Goal: Task Accomplishment & Management: Complete application form

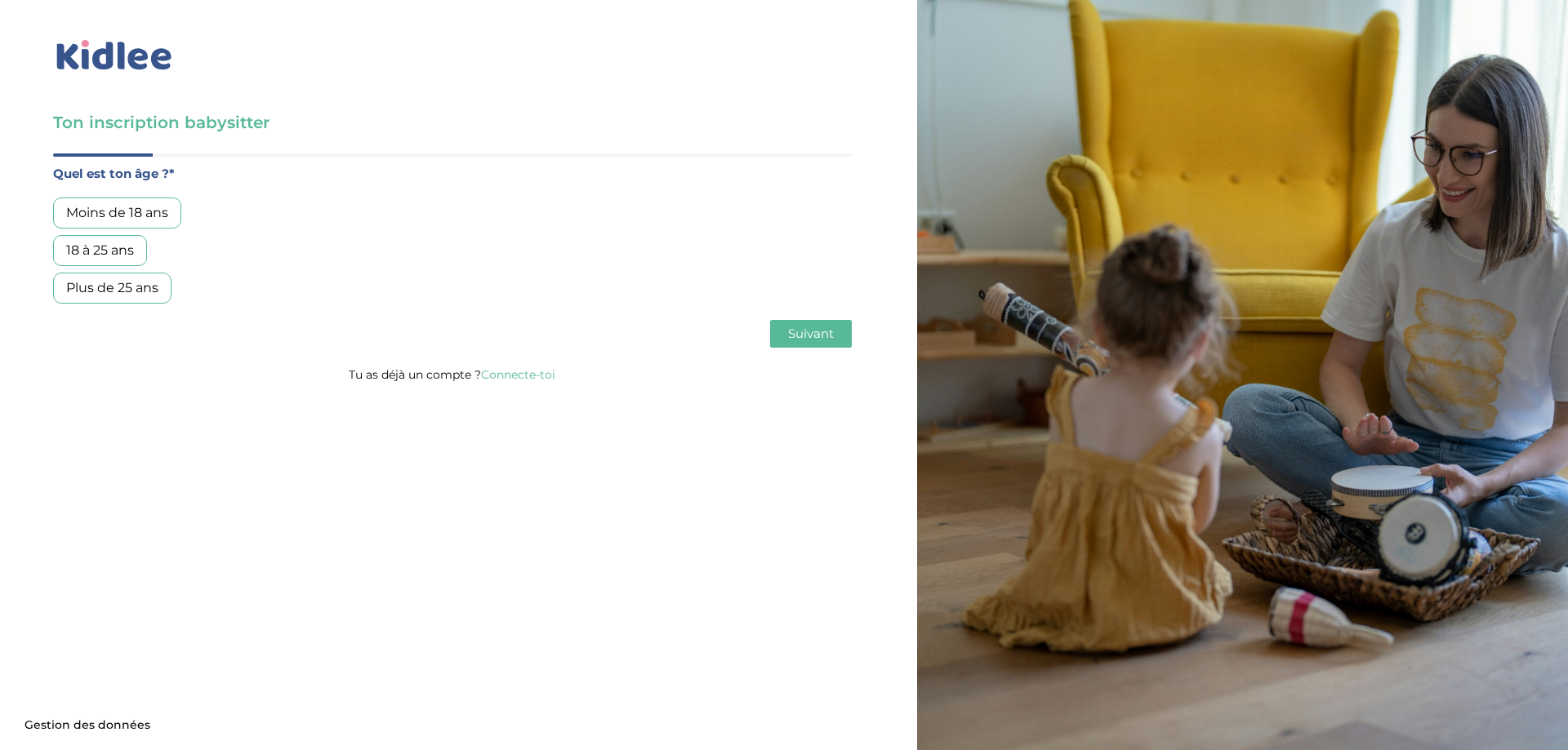
click at [111, 253] on div "18 à 25 ans" at bounding box center [99, 250] width 94 height 31
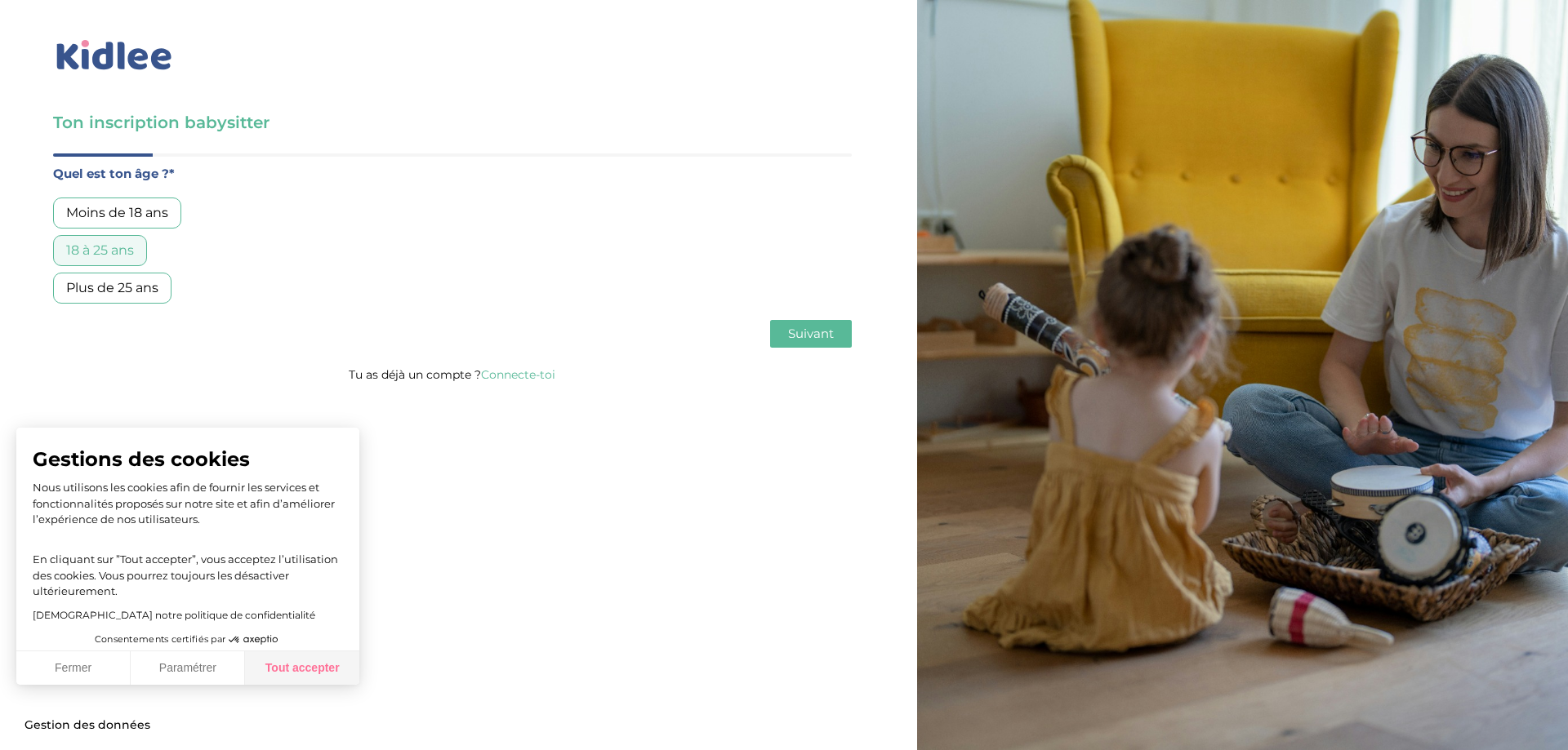
click at [306, 671] on button "Tout accepter" at bounding box center [302, 668] width 114 height 34
checkbox input "true"
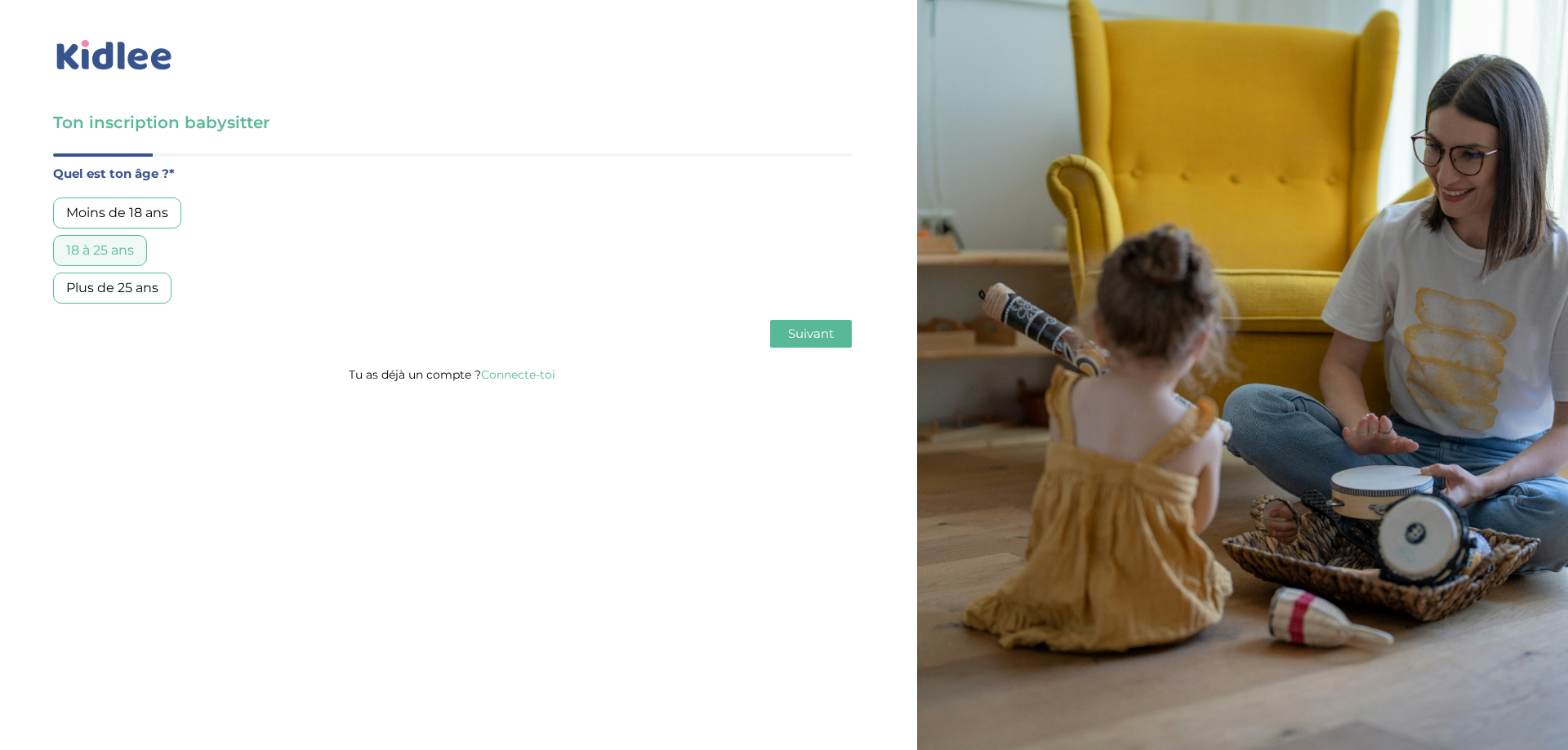
click at [826, 328] on span "Suivant" at bounding box center [810, 333] width 46 height 15
click at [819, 329] on span "Suivant" at bounding box center [810, 333] width 46 height 15
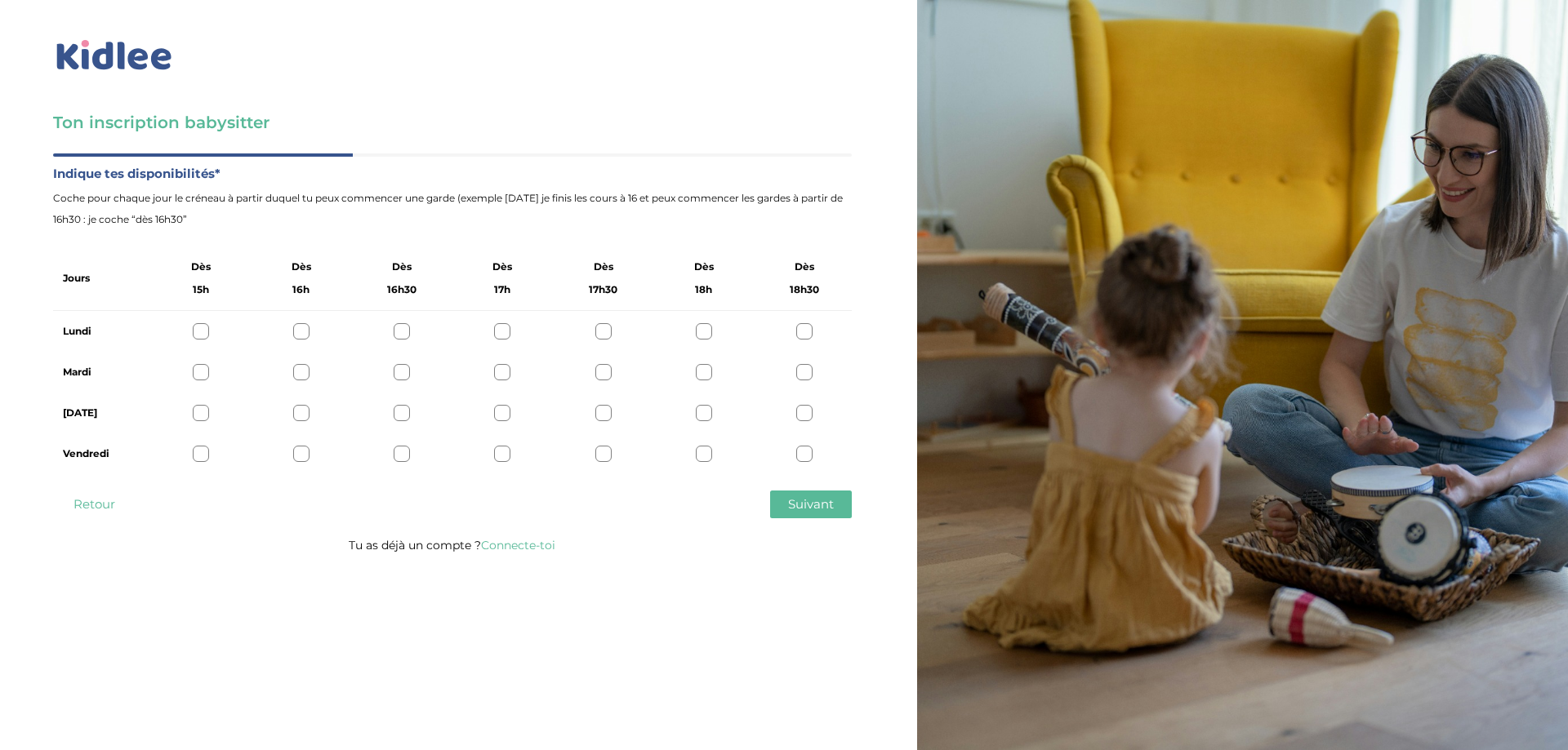
click at [407, 329] on div at bounding box center [402, 331] width 16 height 16
click at [404, 374] on div at bounding box center [402, 372] width 16 height 16
click at [607, 410] on div at bounding box center [603, 412] width 16 height 16
click at [496, 412] on div at bounding box center [502, 412] width 16 height 16
click at [205, 455] on div at bounding box center [201, 454] width 16 height 16
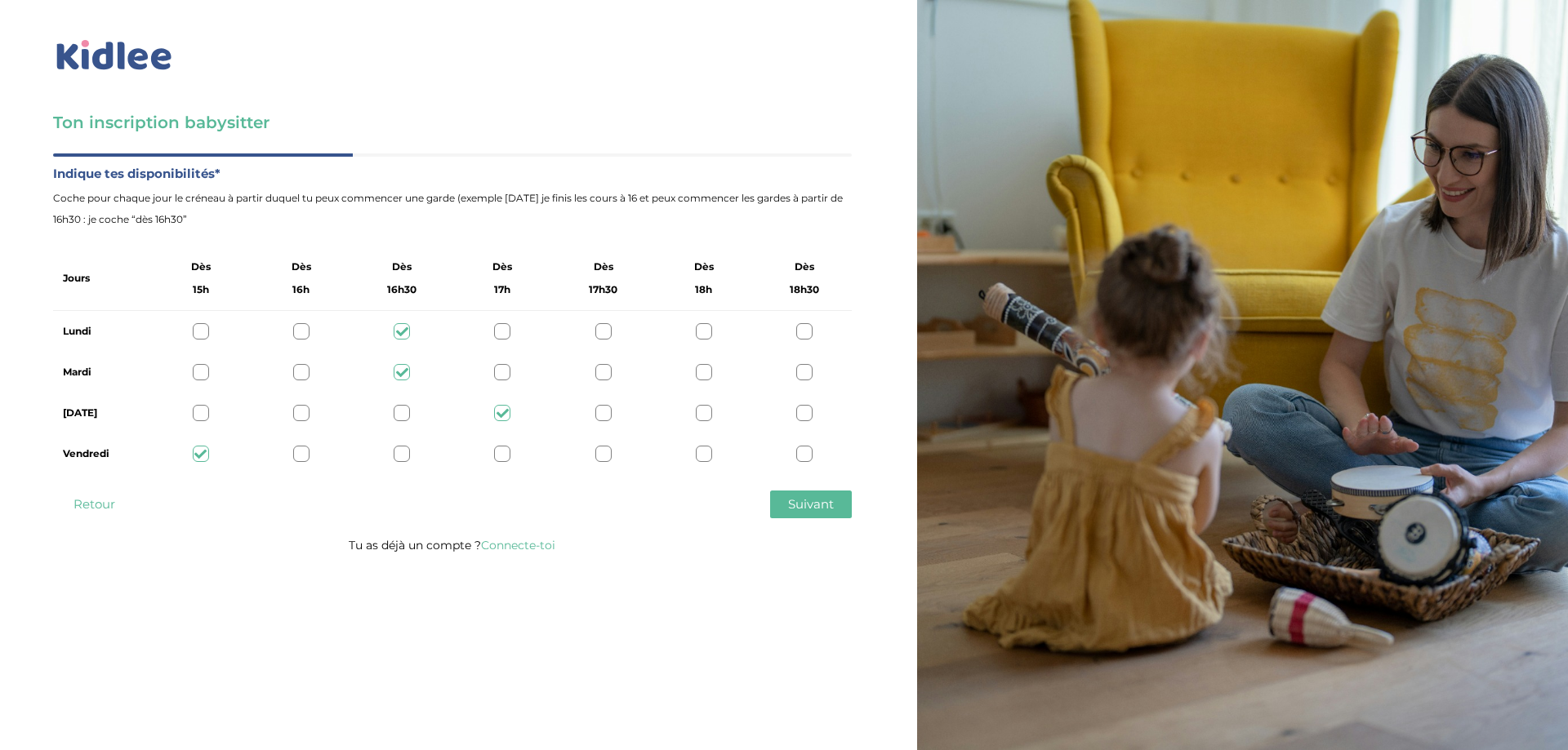
click at [810, 506] on span "Suivant" at bounding box center [810, 504] width 46 height 15
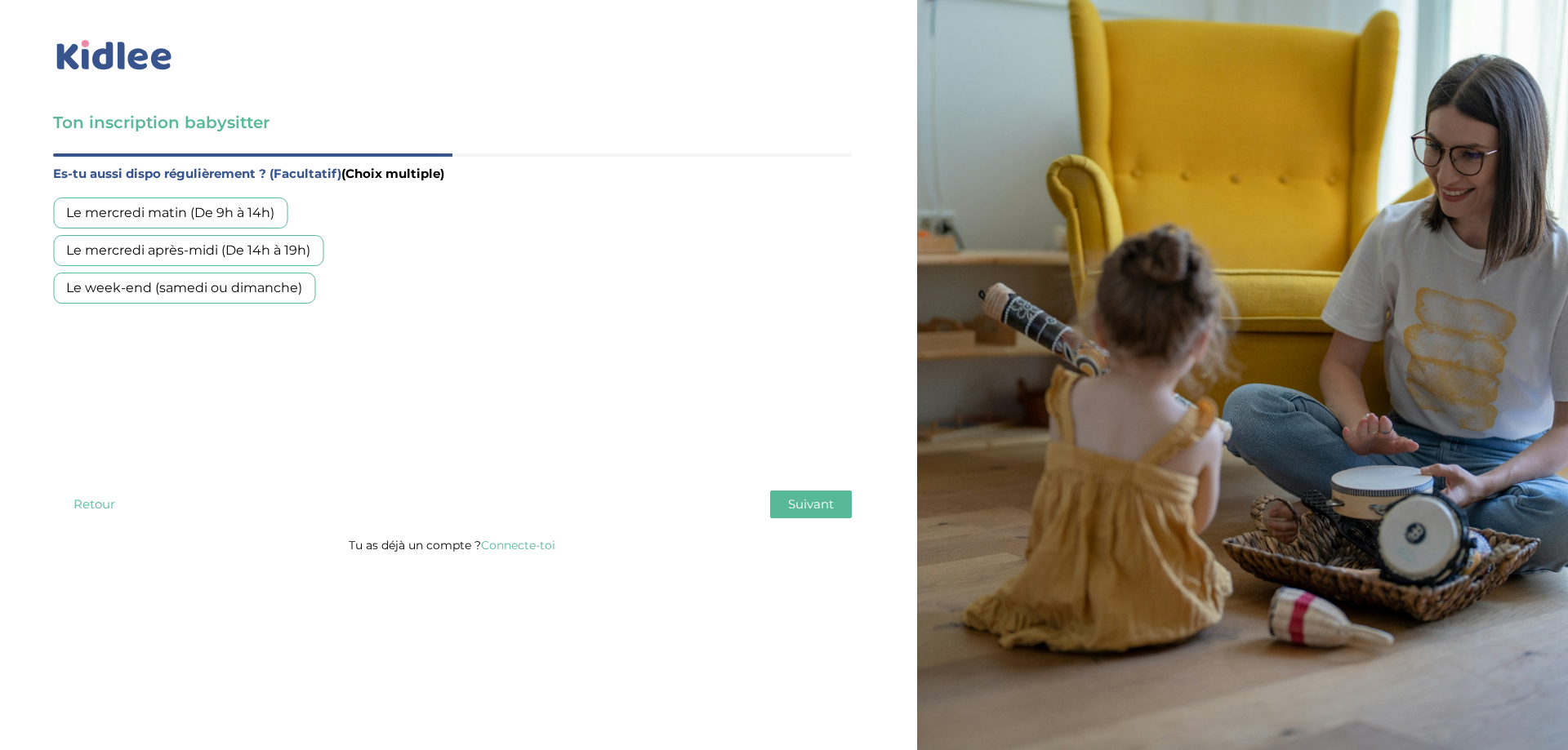
click at [248, 293] on div "Le week-end (samedi ou dimanche)" at bounding box center [183, 288] width 262 height 31
click at [811, 503] on span "Suivant" at bounding box center [810, 504] width 46 height 15
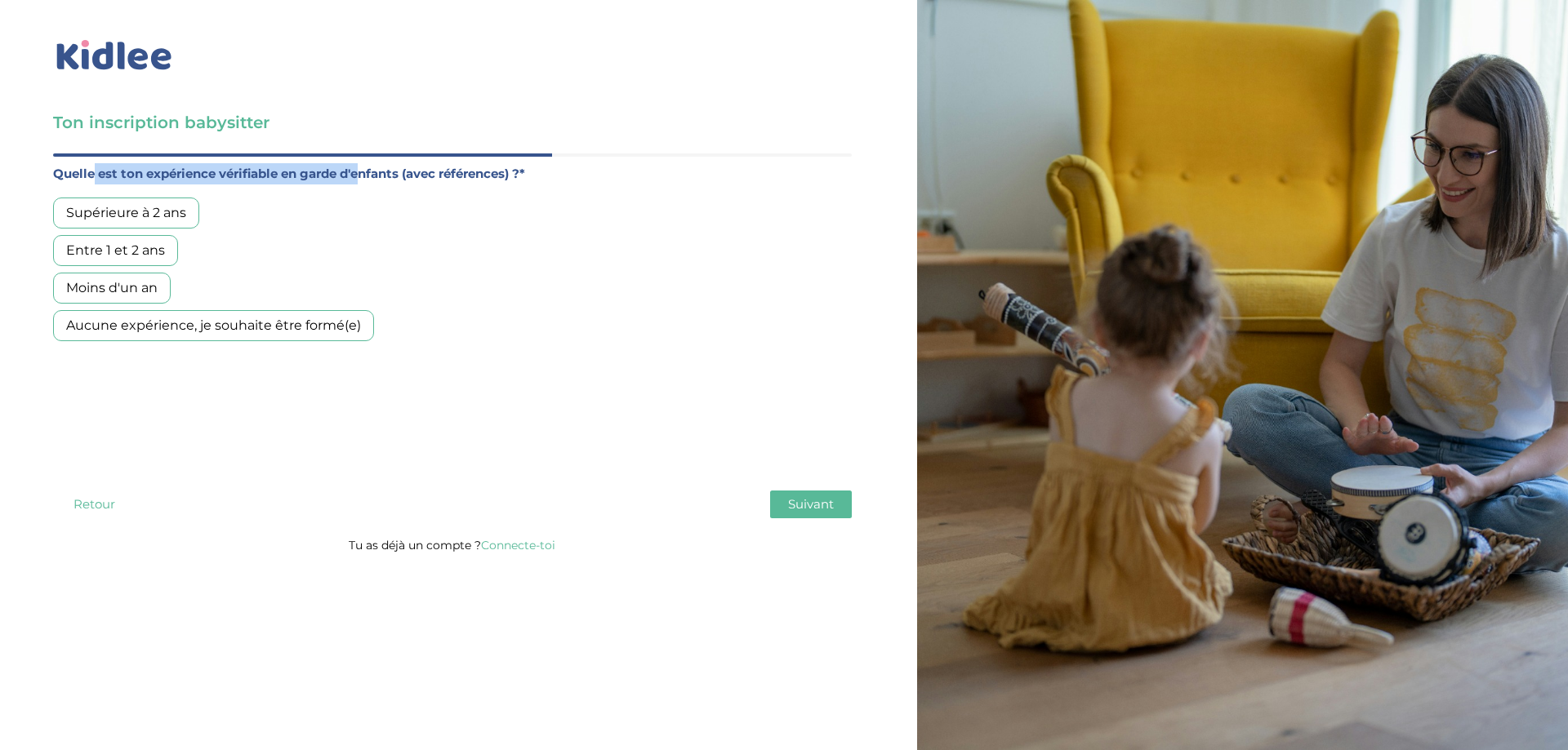
drag, startPoint x: 104, startPoint y: 173, endPoint x: 409, endPoint y: 177, distance: 305.0
click at [401, 176] on label "Quelle est ton expérience vérifiable en garde d'enfants (avec références) ?*" at bounding box center [452, 174] width 799 height 21
click at [458, 179] on label "Quelle est ton expérience vérifiable en garde d'enfants (avec références) ?*" at bounding box center [452, 174] width 799 height 21
drag, startPoint x: 356, startPoint y: 176, endPoint x: 423, endPoint y: 177, distance: 67.0
click at [382, 176] on label "Quelle est ton expérience vérifiable en garde d'enfants (avec références) ?*" at bounding box center [452, 174] width 799 height 21
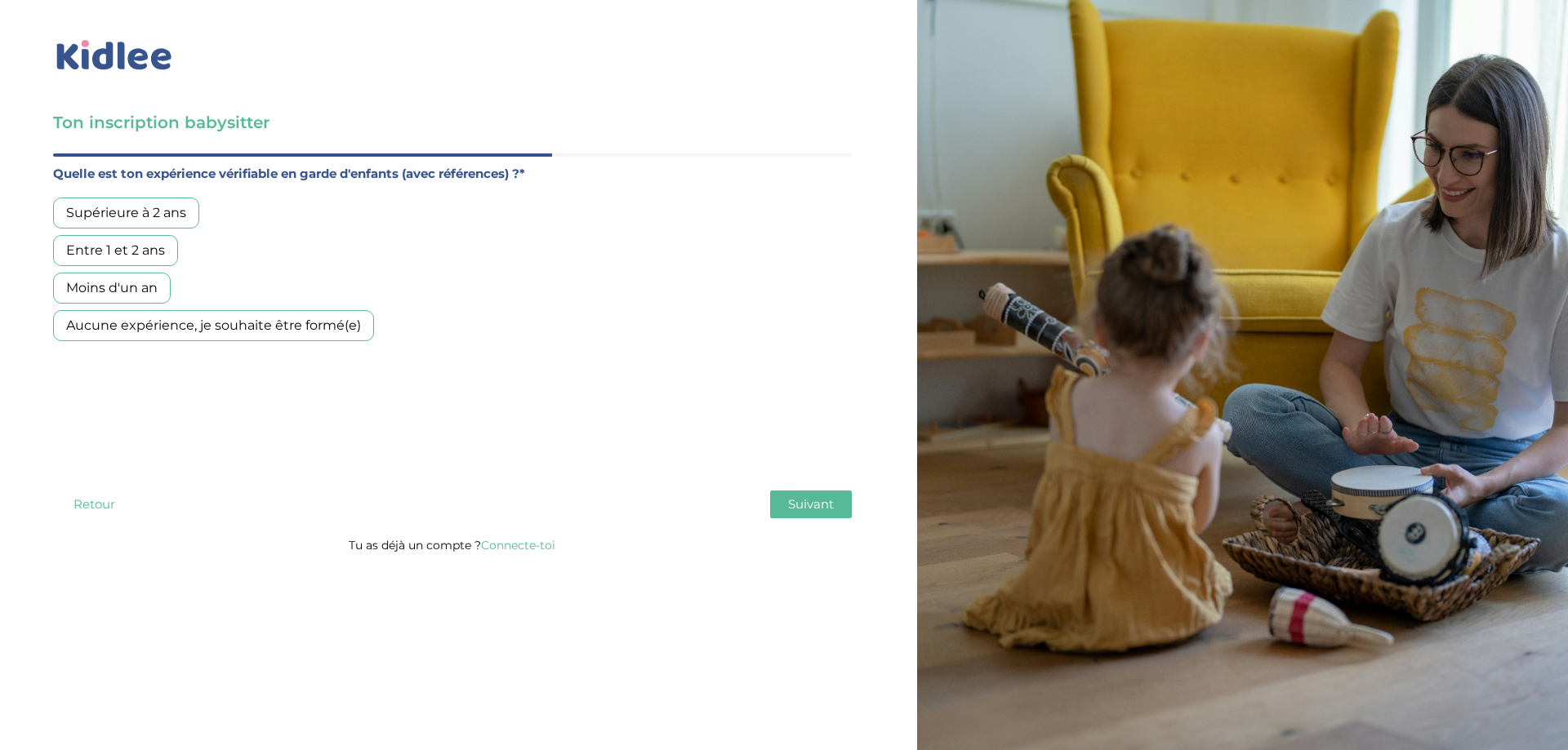
click at [423, 177] on label "Quelle est ton expérience vérifiable en garde d'enfants (avec références) ?*" at bounding box center [452, 174] width 799 height 21
click at [137, 251] on div "Entre 1 et 2 ans" at bounding box center [115, 250] width 125 height 31
click at [821, 508] on span "Suivant" at bounding box center [810, 504] width 46 height 15
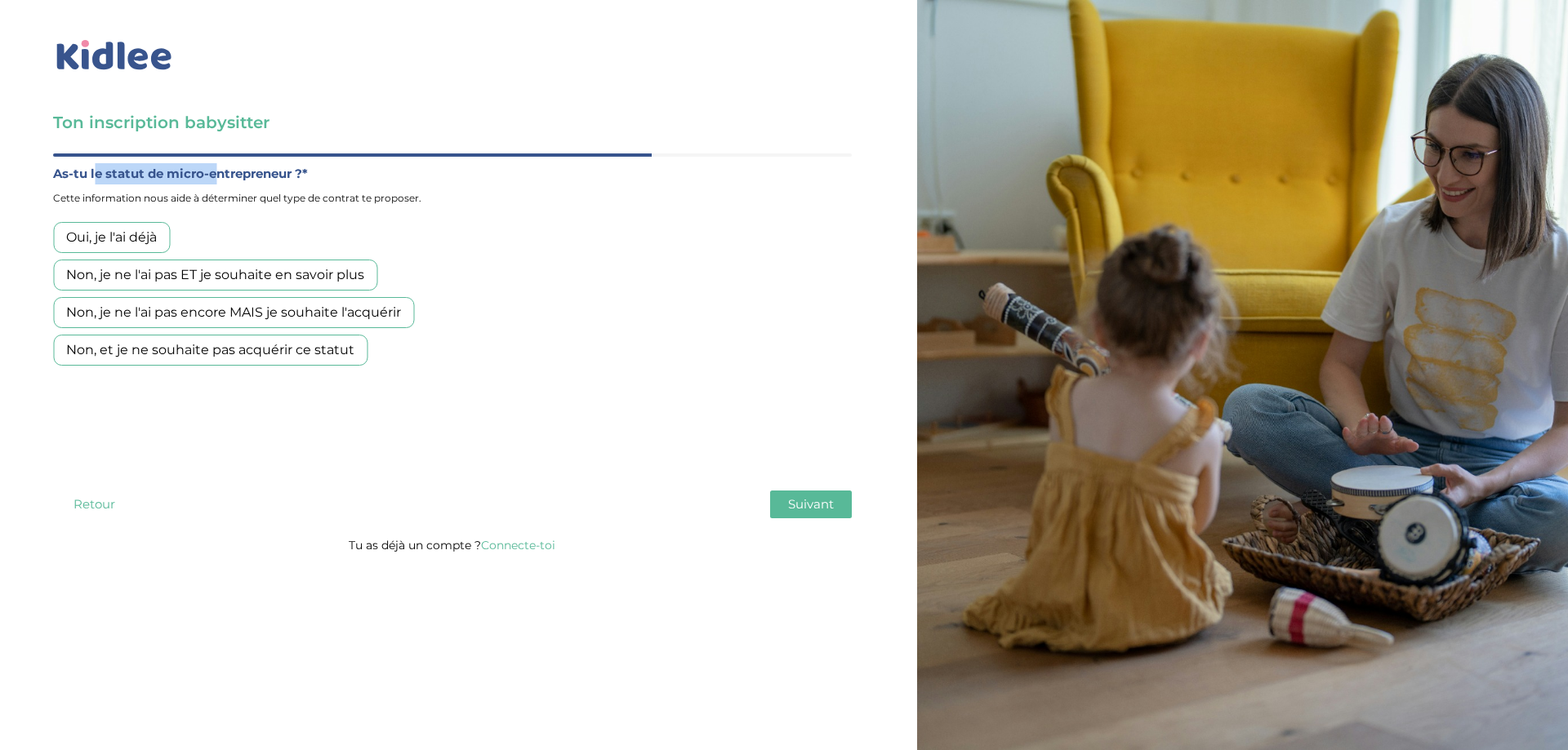
drag, startPoint x: 100, startPoint y: 181, endPoint x: 226, endPoint y: 185, distance: 126.1
click at [226, 185] on div "As-tu le statut de micro-entrepreneur ?* Cette information nous aide à détermin…" at bounding box center [452, 186] width 799 height 46
click at [340, 349] on div "Non, et je ne souhaite pas acquérir ce statut" at bounding box center [210, 350] width 314 height 31
click at [819, 509] on span "Suivant" at bounding box center [810, 504] width 46 height 15
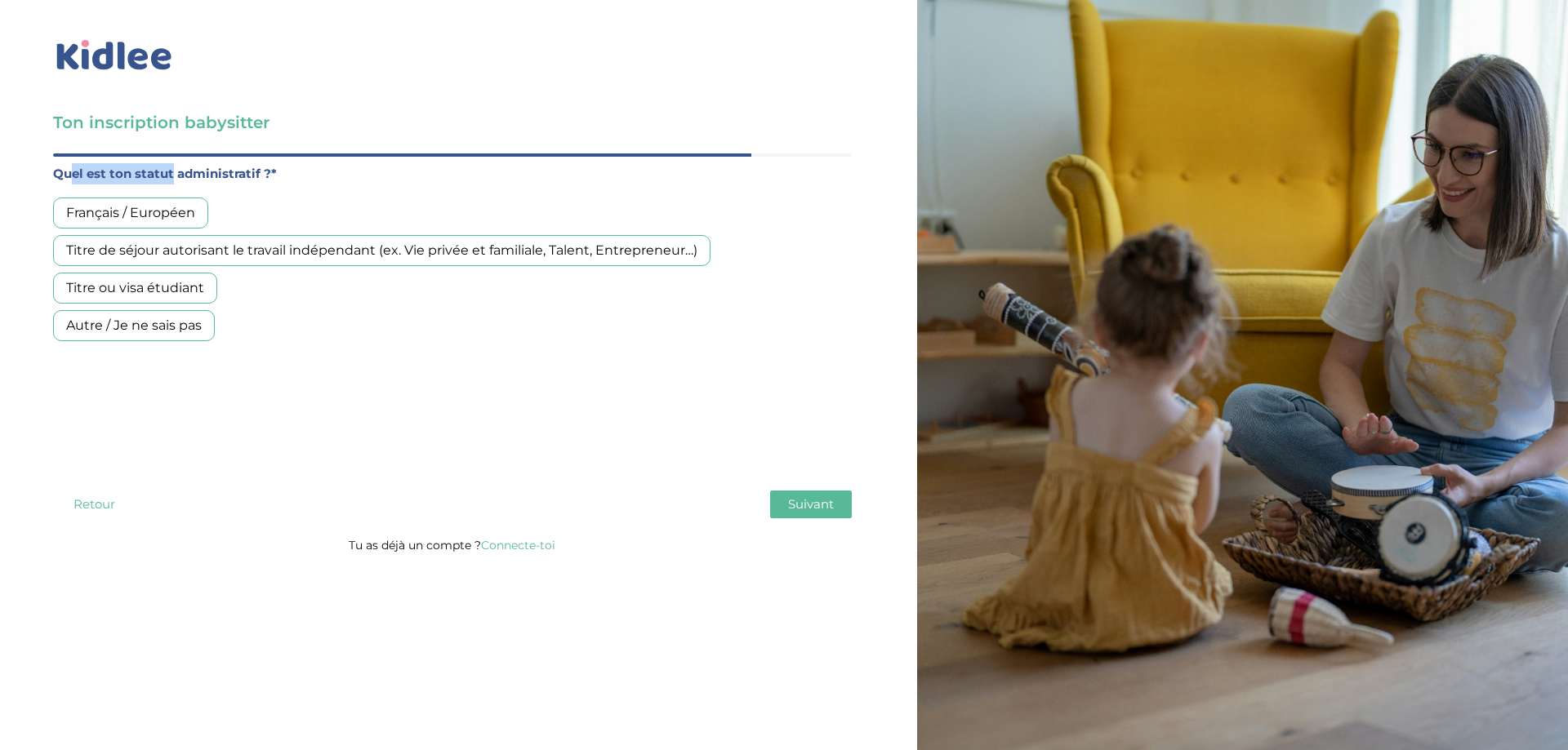
drag, startPoint x: 141, startPoint y: 171, endPoint x: 191, endPoint y: 169, distance: 50.0
click at [185, 169] on label "Quel est ton statut administratif ?*" at bounding box center [452, 174] width 799 height 21
click at [201, 169] on label "Quel est ton statut administratif ?*" at bounding box center [452, 174] width 799 height 21
click at [402, 251] on div "Titre de séjour autorisant le travail indépendant (ex. Vie privée et familiale,…" at bounding box center [382, 250] width 658 height 31
click at [824, 504] on span "Suivant" at bounding box center [810, 504] width 46 height 15
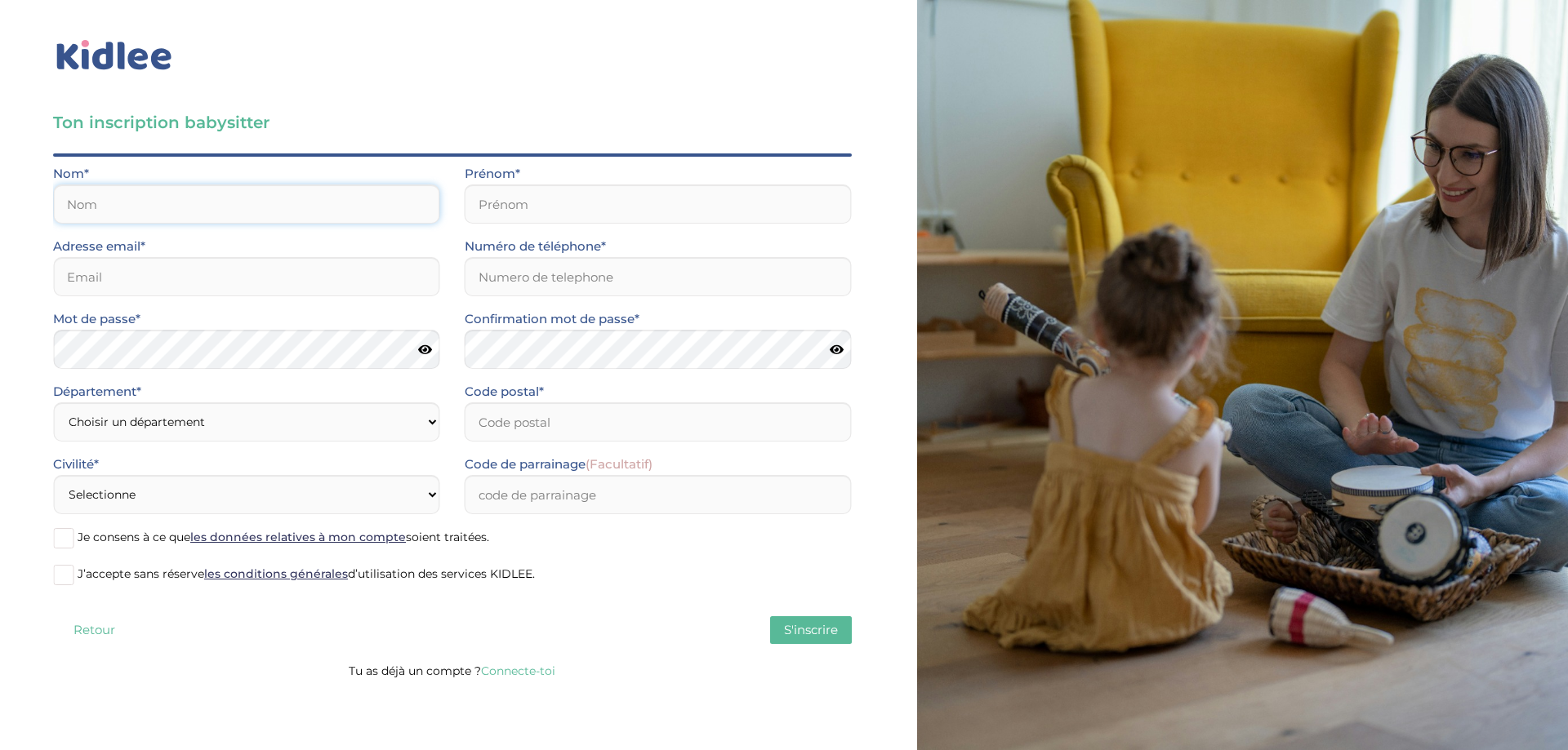
click at [196, 196] on input "text" at bounding box center [246, 204] width 387 height 39
type input "DEGUIM"
type input "Tarek"
type input "tarek.deguim@gmail.com"
type input "0760140657"
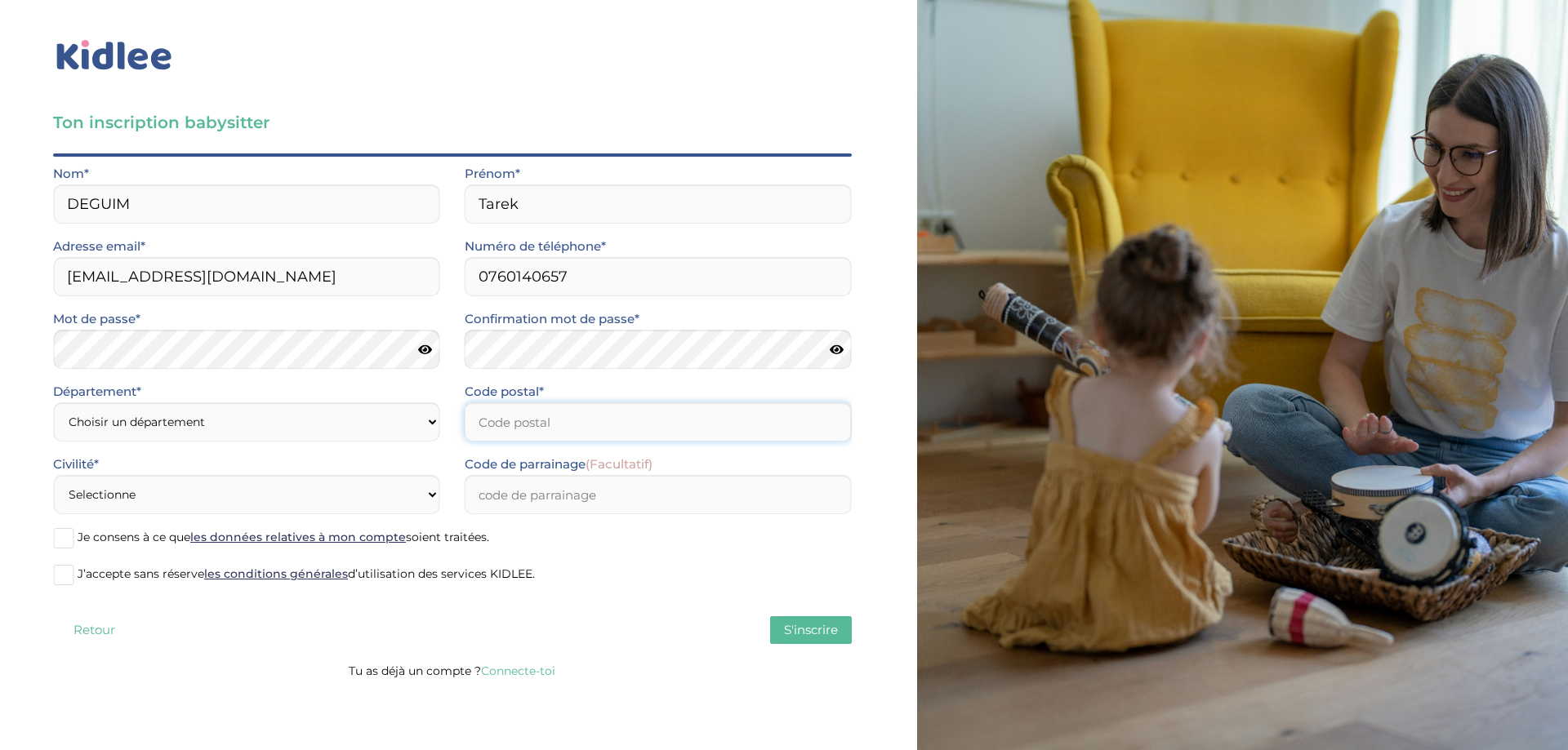
type input "75013"
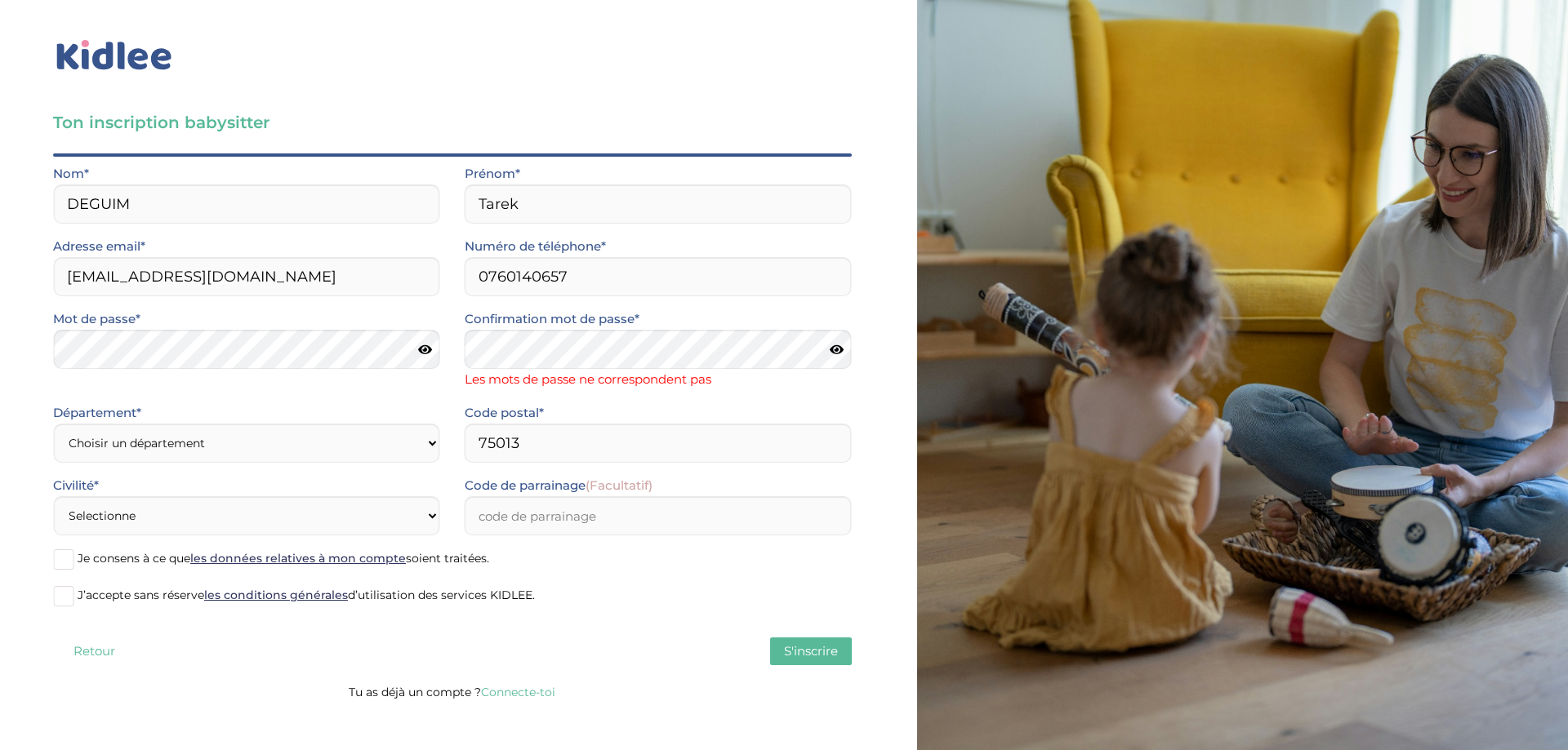
click at [841, 353] on icon at bounding box center [837, 350] width 14 height 12
click at [841, 350] on icon at bounding box center [835, 350] width 15 height 12
click at [841, 350] on icon at bounding box center [837, 350] width 14 height 12
click at [841, 347] on icon at bounding box center [835, 350] width 15 height 12
click at [284, 450] on select "Choisir un département Paris (75) Hauts-de-Seine (92) Yvelines (78) Val-de-Marn…" at bounding box center [246, 443] width 387 height 39
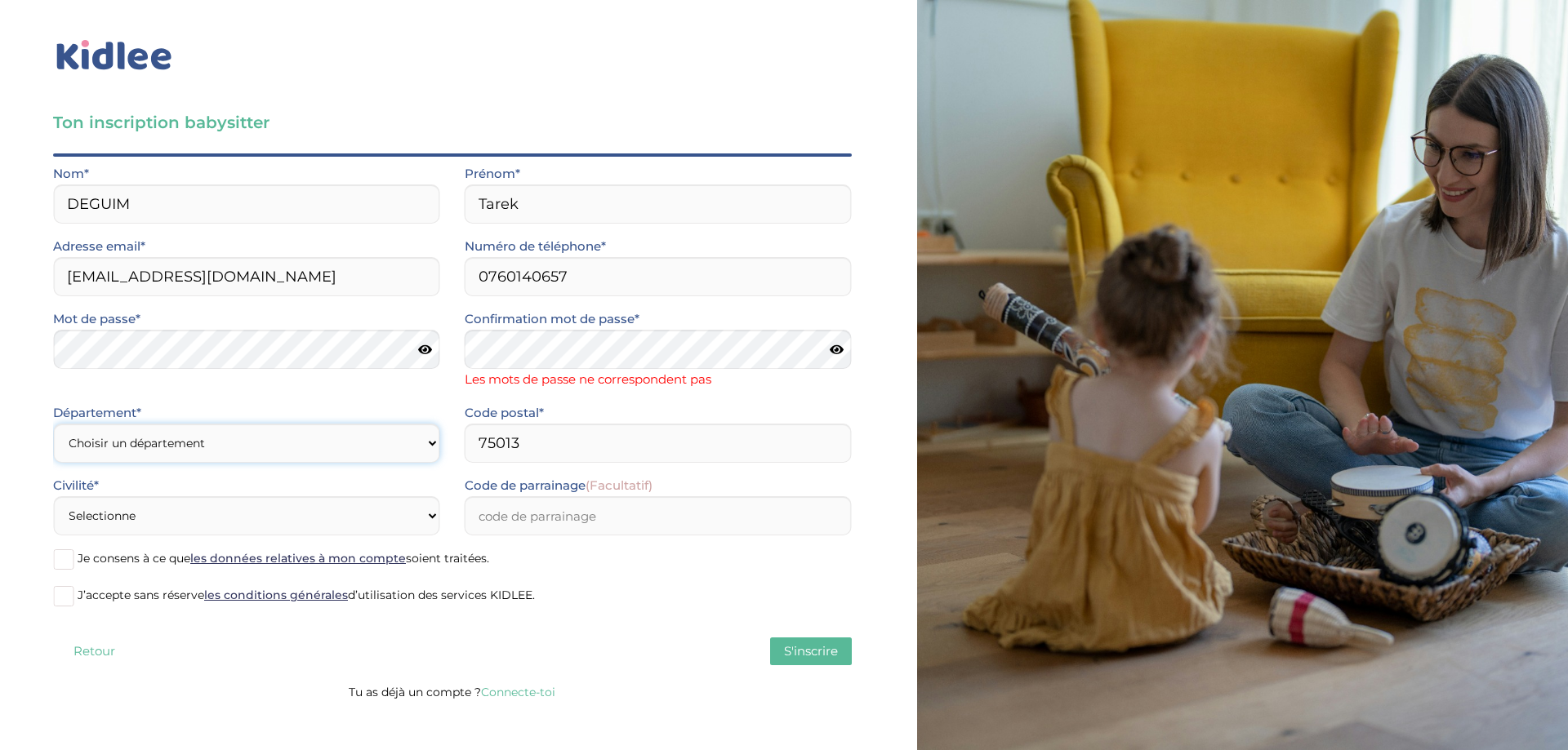
select select "75"
click at [53, 423] on select "Choisir un département Paris (75) Hauts-de-Seine (92) Yvelines (78) Val-de-Marn…" at bounding box center [246, 443] width 387 height 39
click at [233, 506] on select "Selectionne Mr Mme" at bounding box center [246, 516] width 387 height 39
select select "0"
click at [53, 496] on select "Selectionne Mr Mme" at bounding box center [246, 516] width 387 height 39
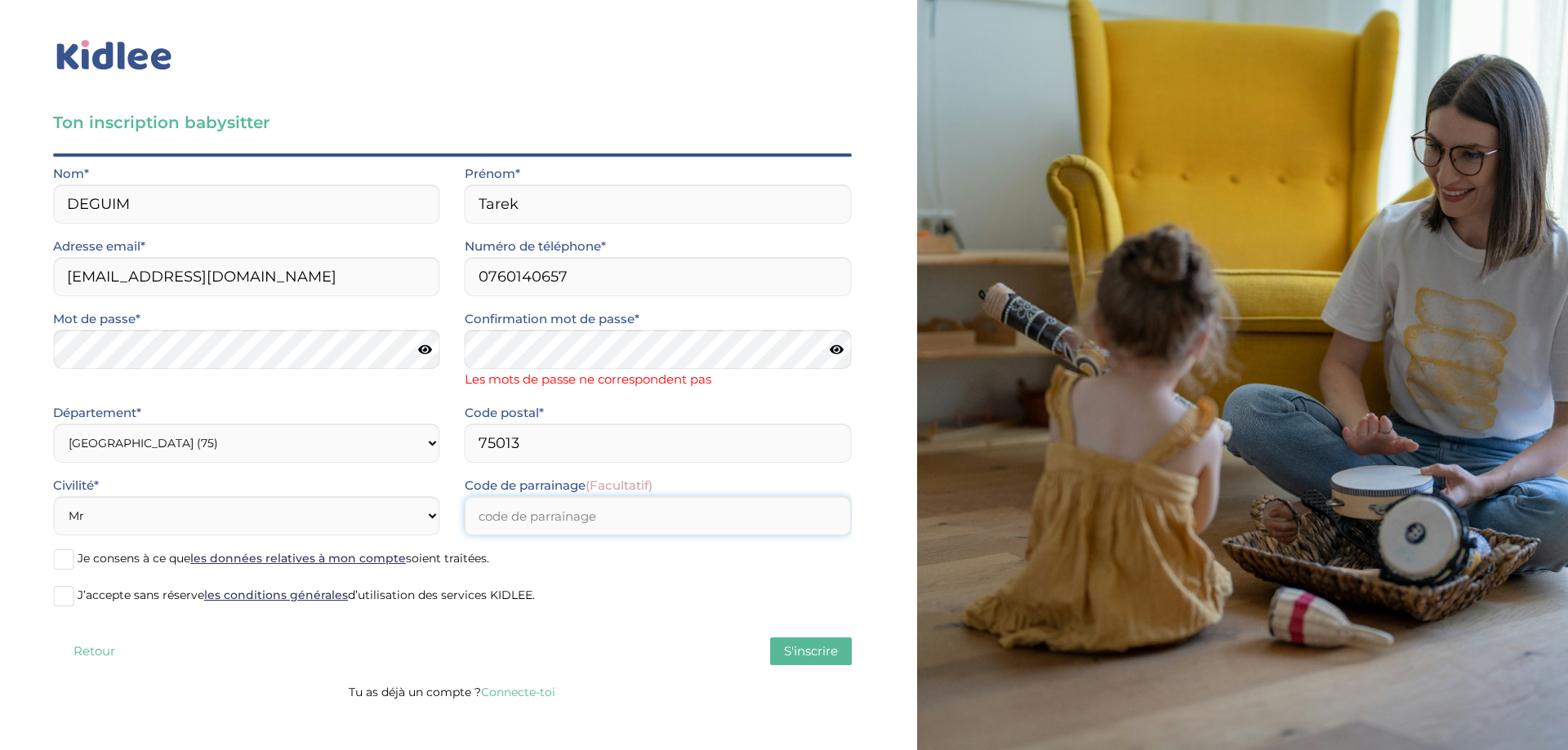
click at [617, 521] on input "Code de parrainage (Facultatif)" at bounding box center [658, 516] width 387 height 39
click at [0, 587] on div "Ton inscription babysitter Merci de vérifier que tous les champs sont remplis a…" at bounding box center [452, 355] width 929 height 711
click at [72, 557] on span at bounding box center [63, 559] width 21 height 21
click at [0, 0] on input "Je consens à ce que les données relatives à mon compte soient traitées." at bounding box center [0, 0] width 0 height 0
click at [66, 594] on span at bounding box center [63, 596] width 21 height 21
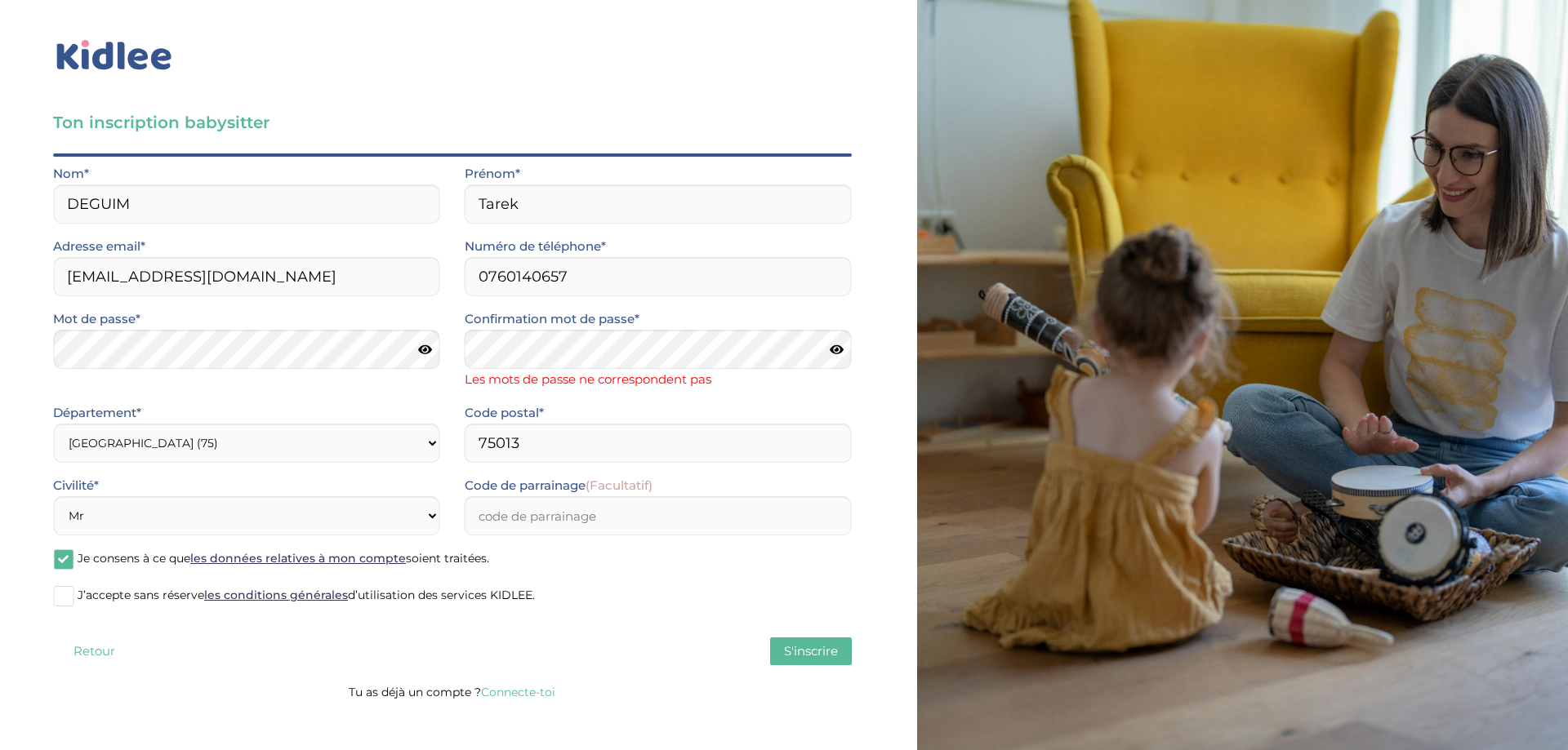
click at [0, 0] on input "J’accepte sans réserve les conditions générales d’utilisation des services KIDL…" at bounding box center [0, 0] width 0 height 0
click at [23, 354] on div "Ton inscription babysitter Merci de vérifier que tous les champs sont remplis a…" at bounding box center [452, 355] width 929 height 711
click at [686, 404] on div "Code postal* 75013" at bounding box center [658, 433] width 387 height 61
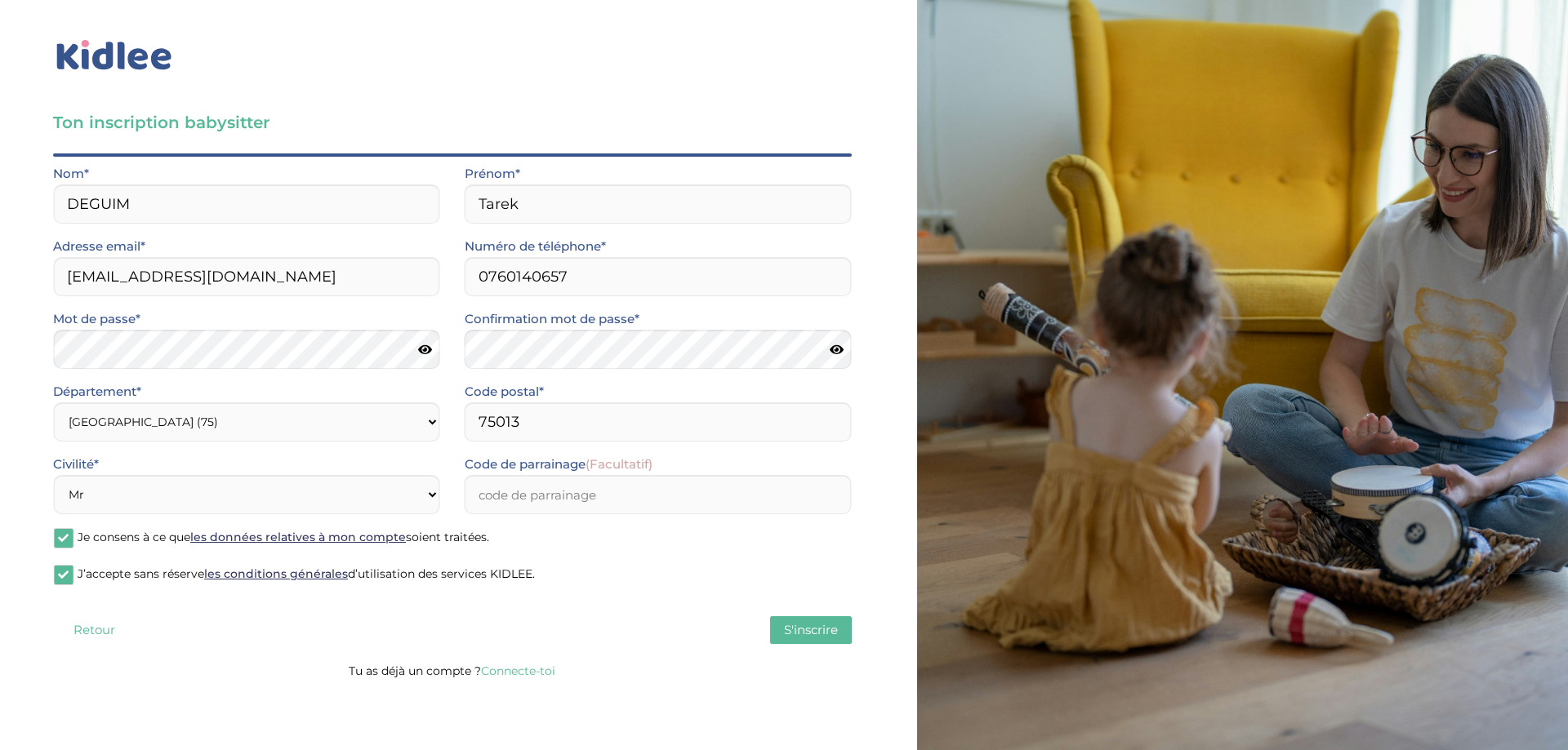
click at [821, 637] on span "S'inscrire" at bounding box center [810, 629] width 54 height 15
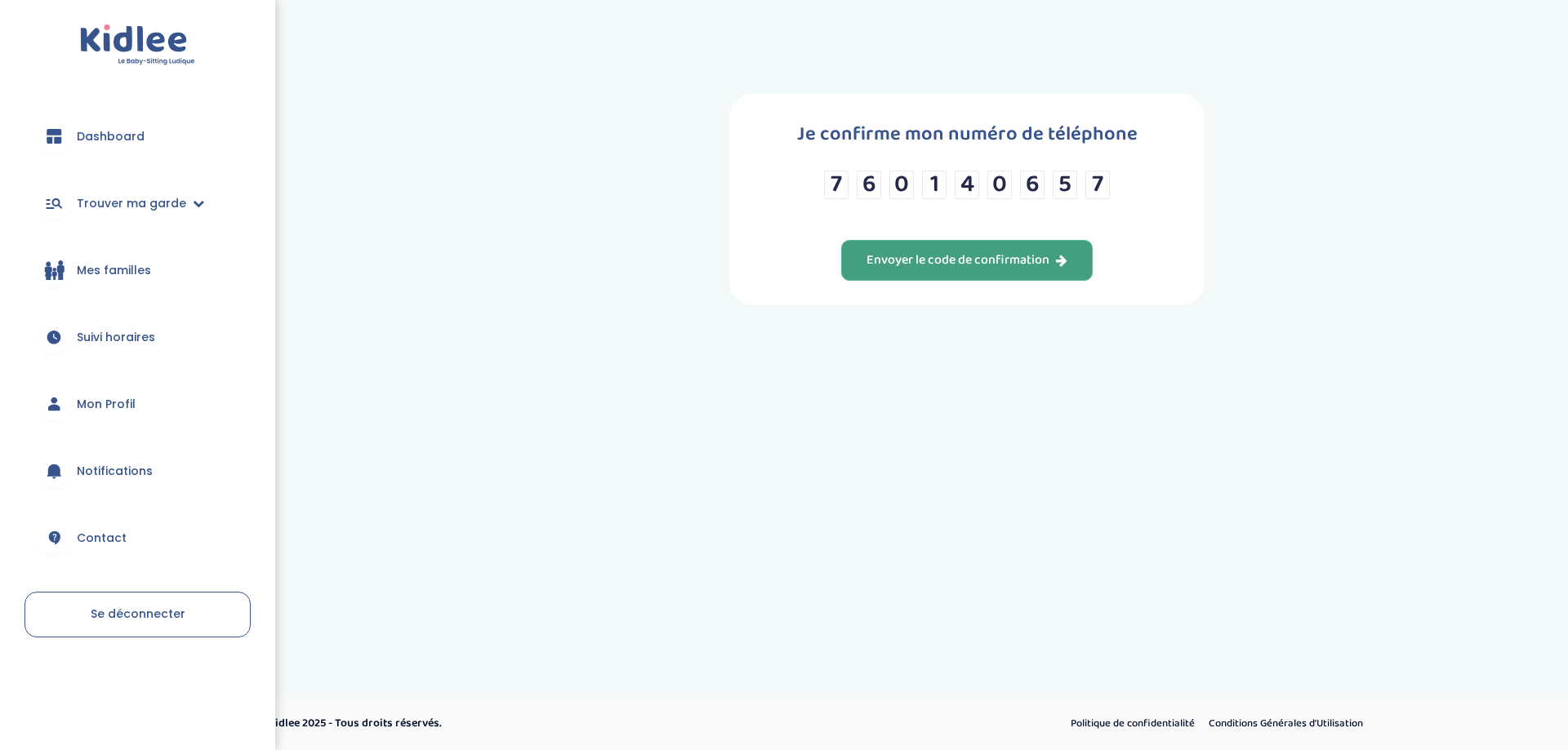
click at [1016, 270] on div "Envoyer le code de confirmation" at bounding box center [967, 261] width 201 height 19
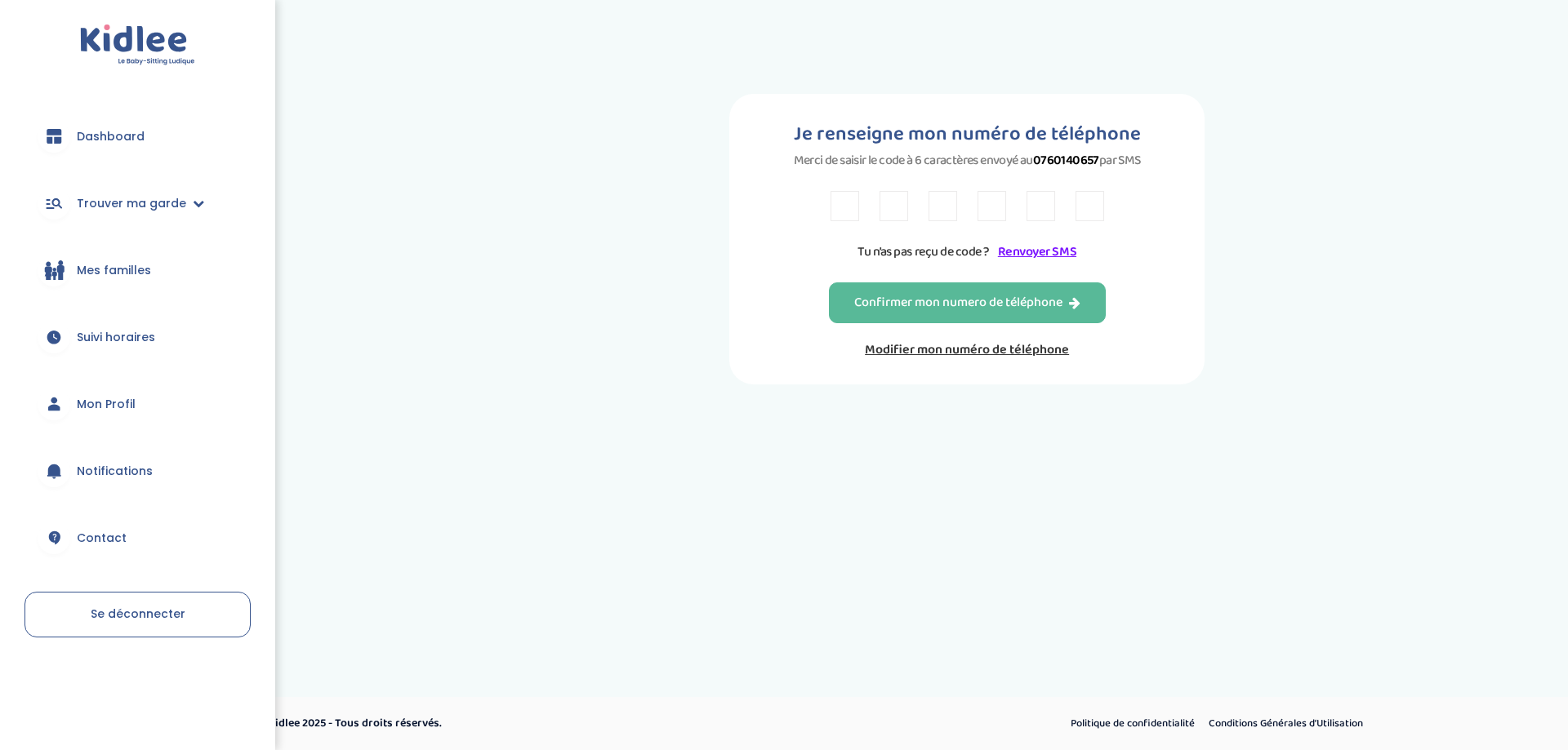
drag, startPoint x: 805, startPoint y: 210, endPoint x: 812, endPoint y: 205, distance: 8.6
click at [809, 206] on div "Je renseigne mon numéro de téléphone Merci de saisir le code à 6 caractères env…" at bounding box center [967, 238] width 475 height 290
click at [817, 204] on div "Je renseigne mon numéro de téléphone Merci de saisir le code à 6 caractères env…" at bounding box center [967, 238] width 475 height 290
click at [846, 204] on input "text" at bounding box center [845, 206] width 29 height 30
type input "5"
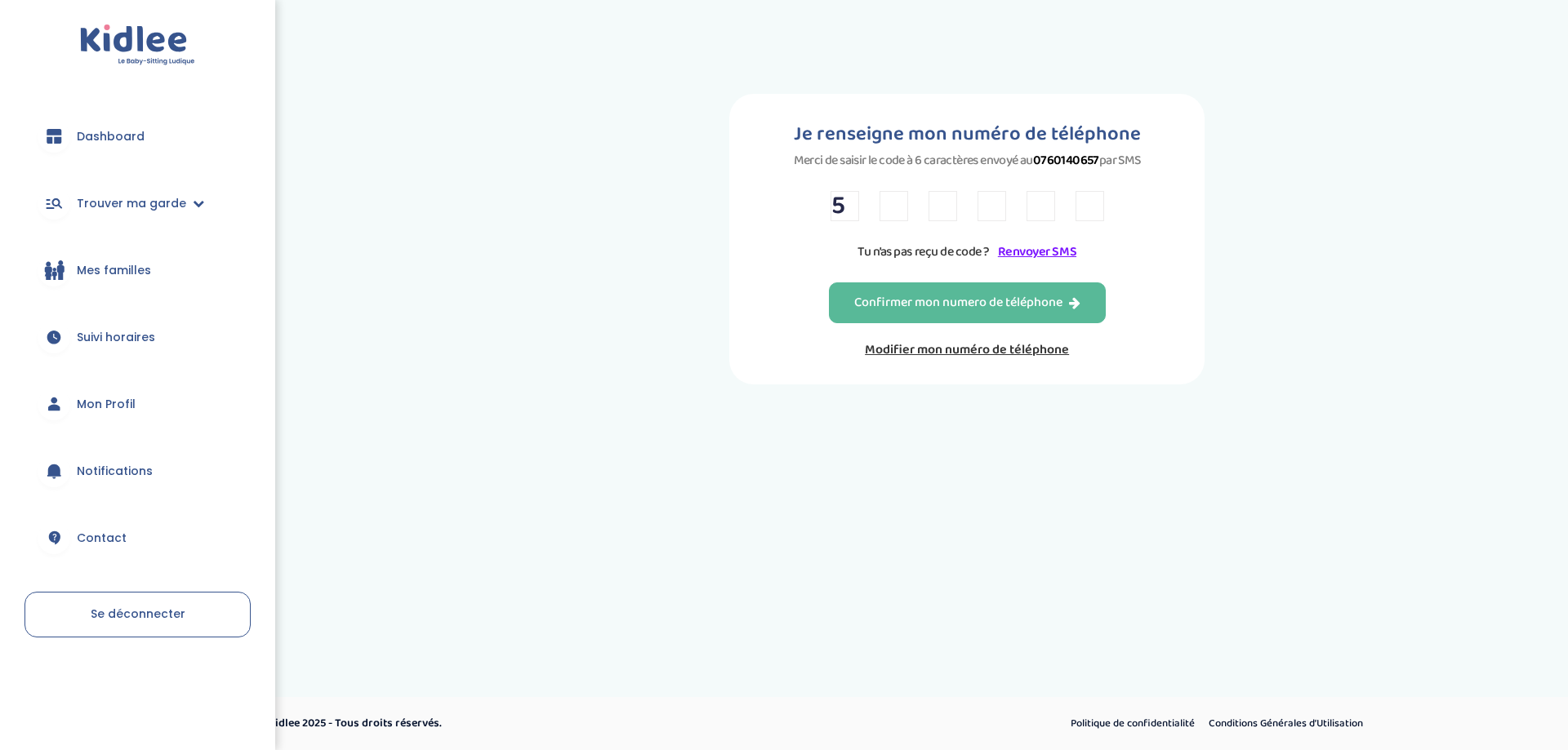
type input "5"
type input "z"
type input "Z"
type input "7"
type input "X"
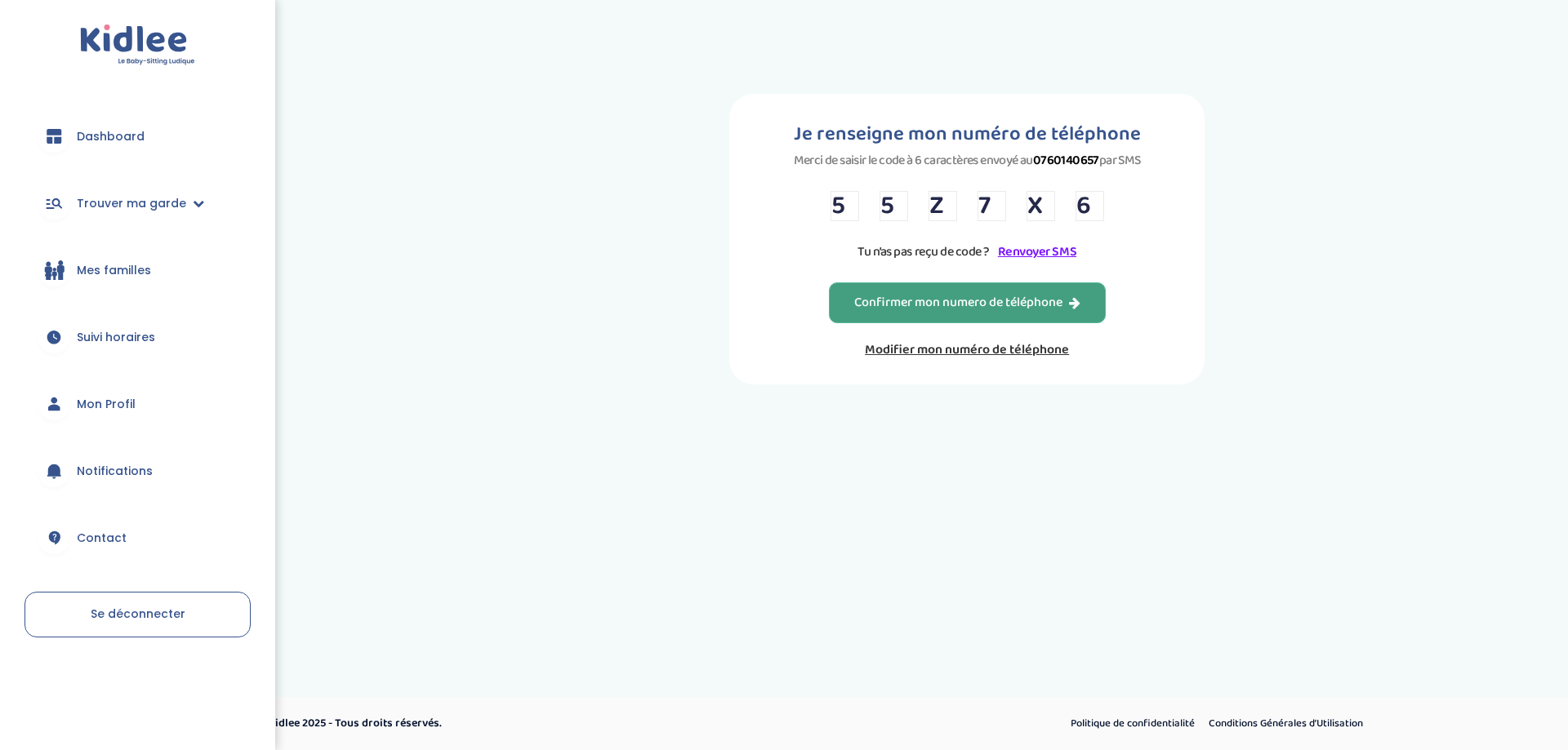
type input "6"
click at [912, 312] on button "Confirmer mon numero de téléphone" at bounding box center [968, 303] width 277 height 41
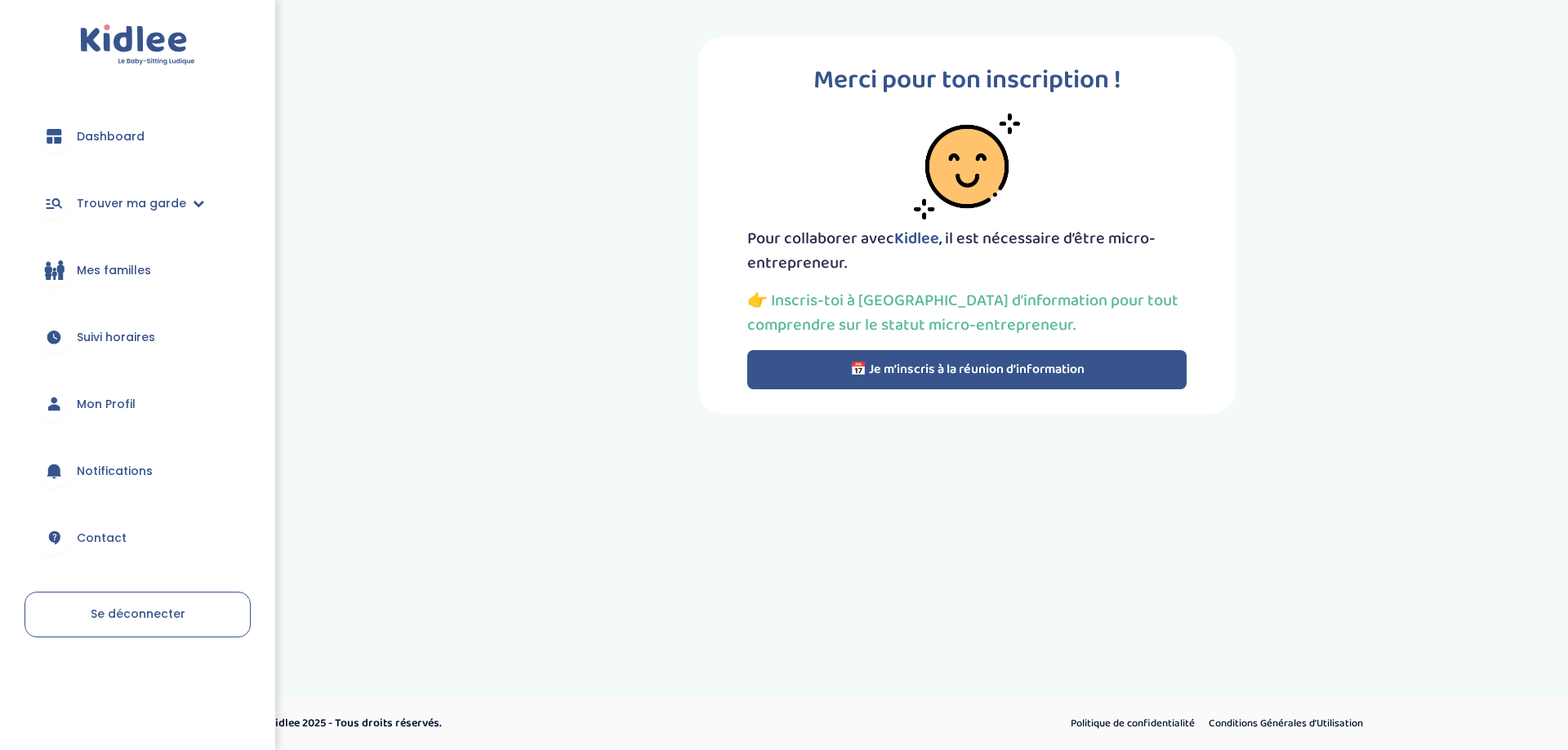
click at [945, 354] on button "📅 Je m’inscris à la réunion d’information" at bounding box center [967, 370] width 440 height 39
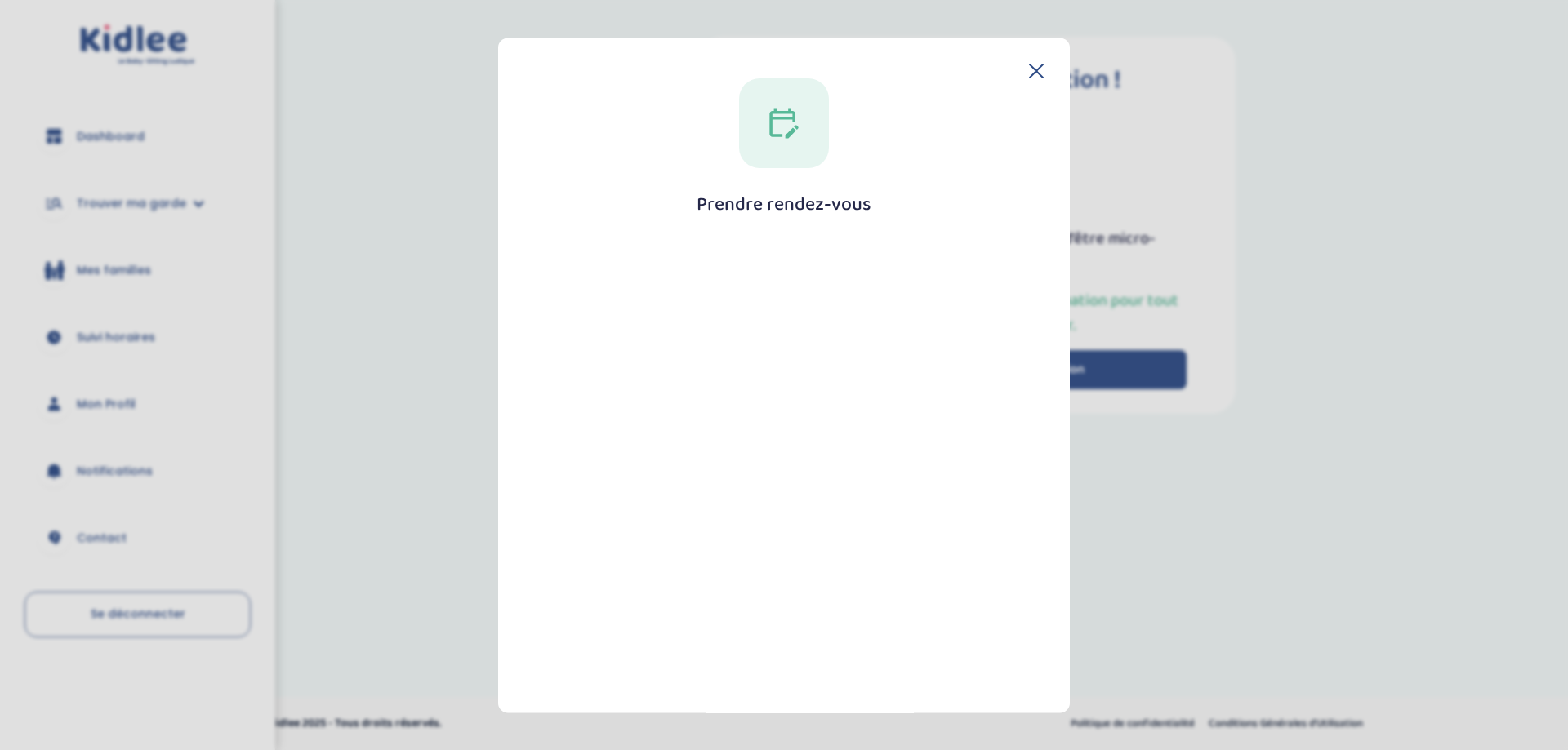
drag, startPoint x: 876, startPoint y: 204, endPoint x: 689, endPoint y: 195, distance: 187.2
click at [689, 195] on div "Prendre rendez-vous Fermer" at bounding box center [784, 460] width 519 height 763
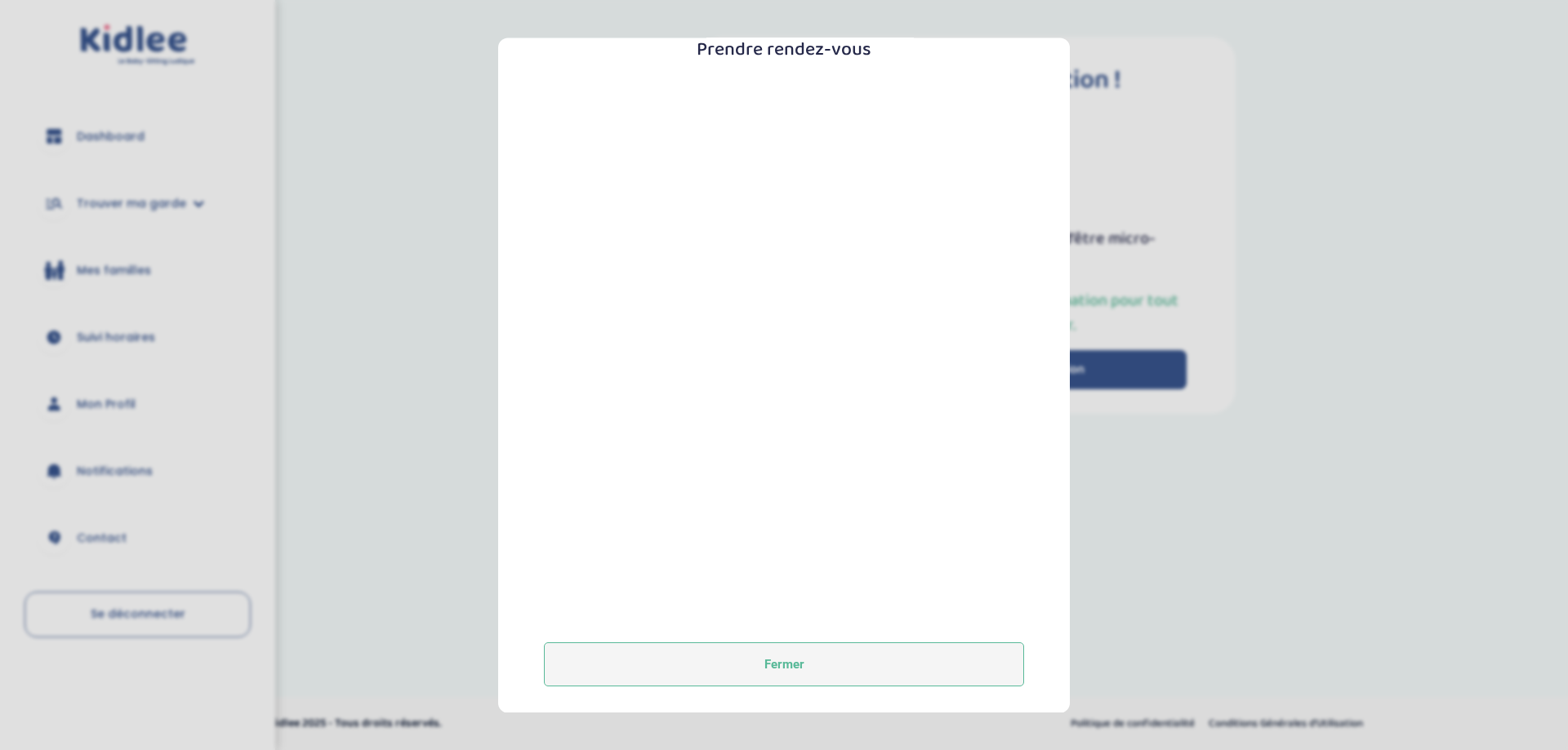
click at [797, 666] on button "Fermer" at bounding box center [784, 663] width 480 height 44
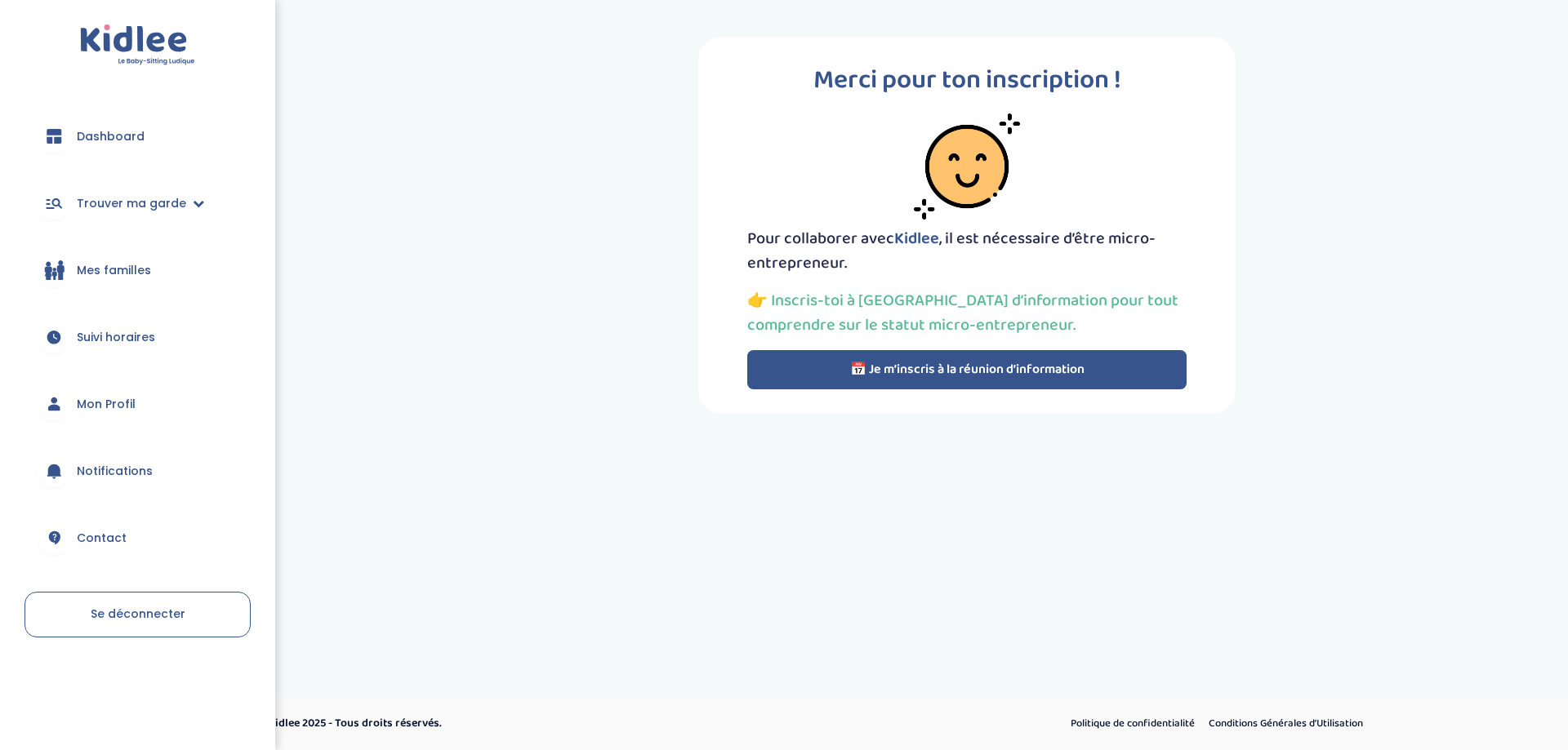
click at [968, 366] on button "📅 Je m’inscris à la réunion d’information" at bounding box center [967, 370] width 440 height 39
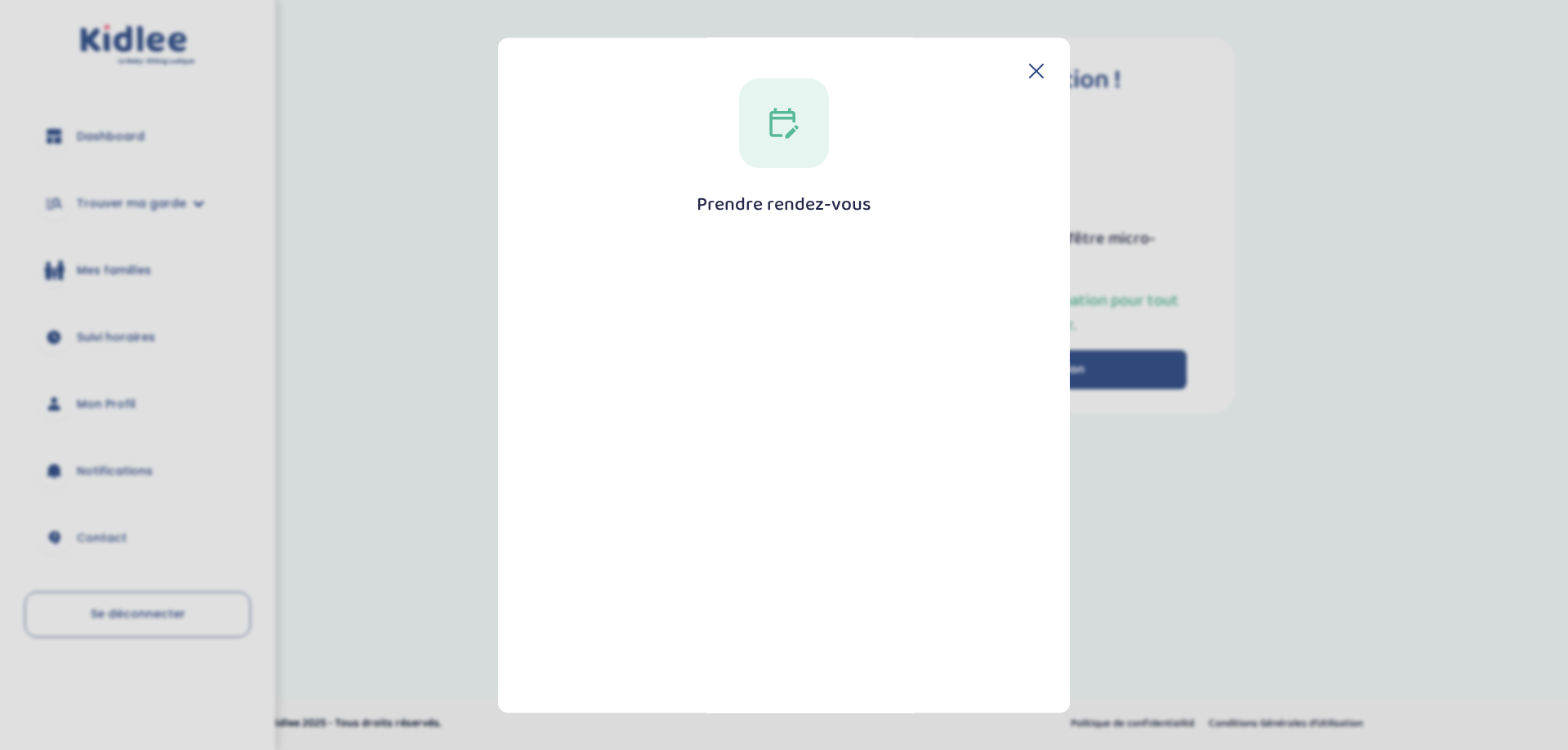
click at [1035, 61] on div "Prendre rendez-vous Fermer" at bounding box center [784, 375] width 572 height 675
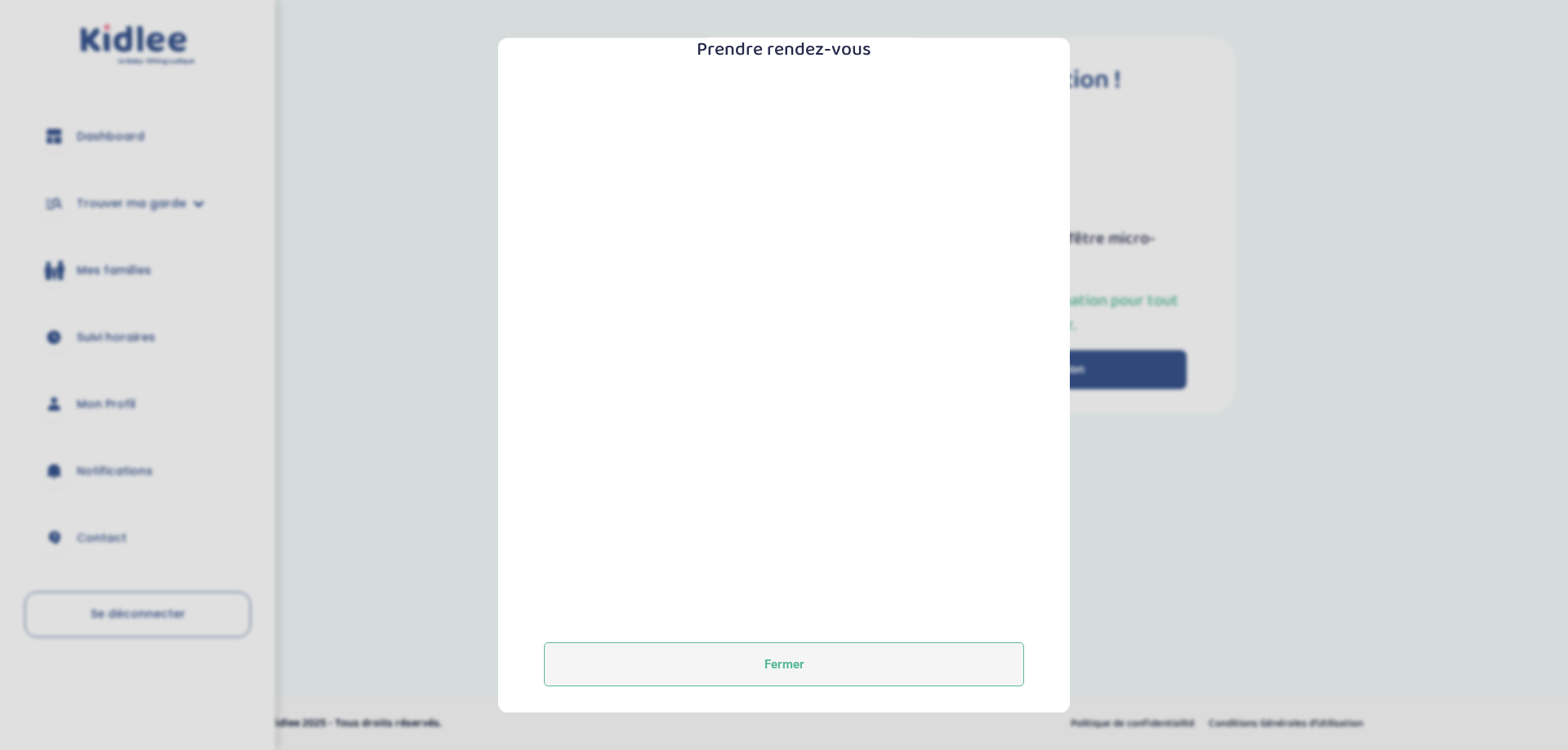
click at [826, 648] on button "Fermer" at bounding box center [784, 663] width 480 height 44
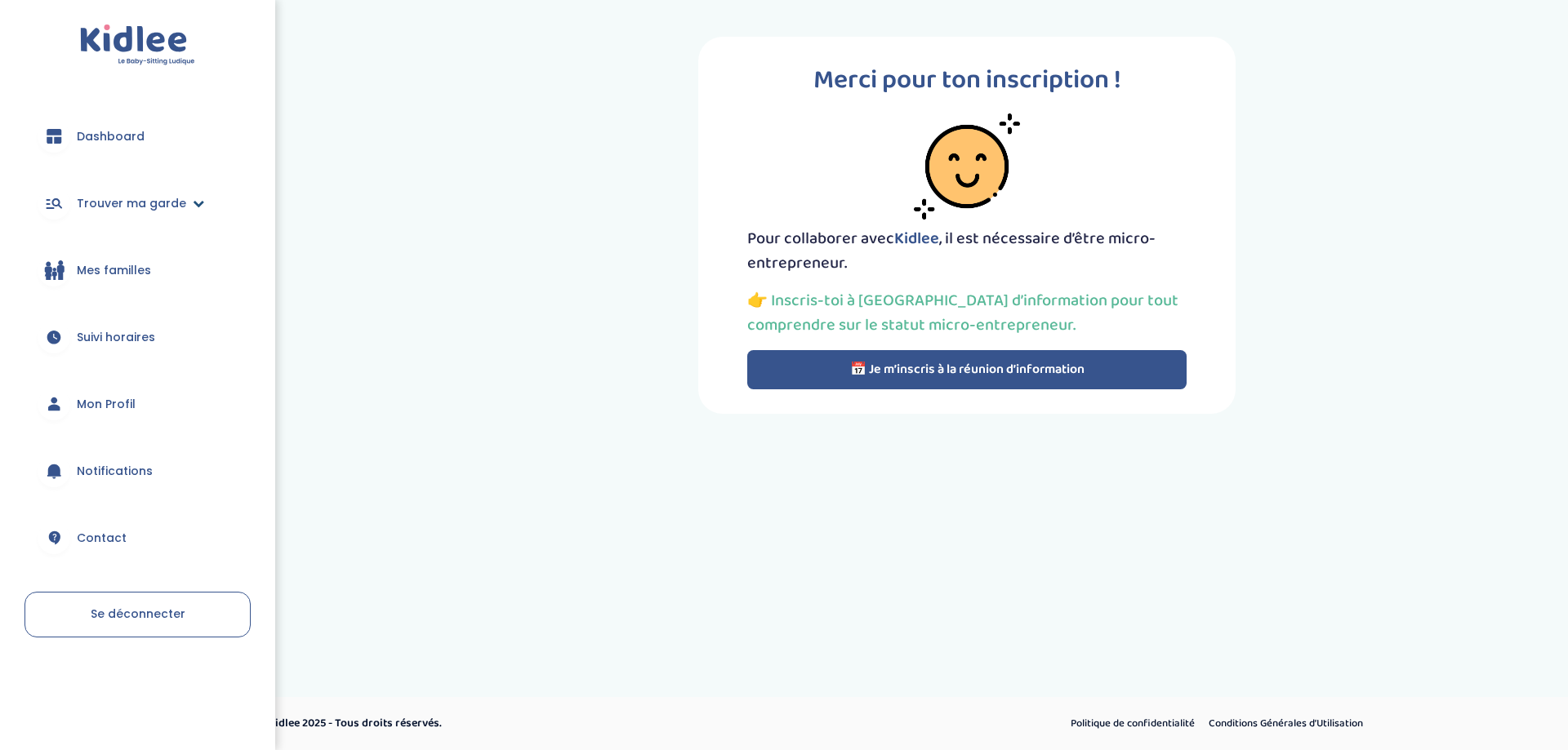
click at [180, 204] on span "Trouver ma garde" at bounding box center [131, 203] width 109 height 17
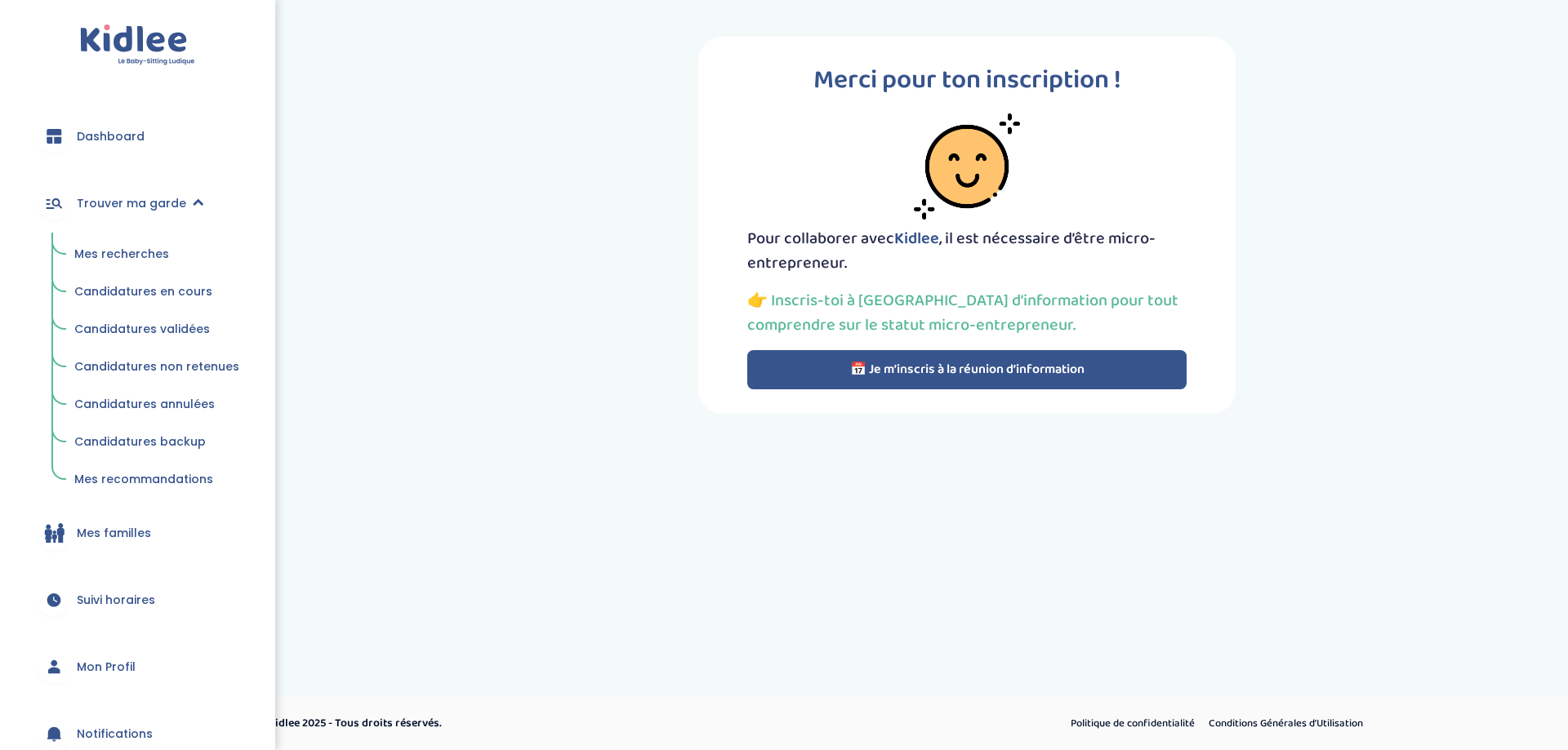
click at [138, 255] on span "Mes recherches" at bounding box center [122, 254] width 95 height 16
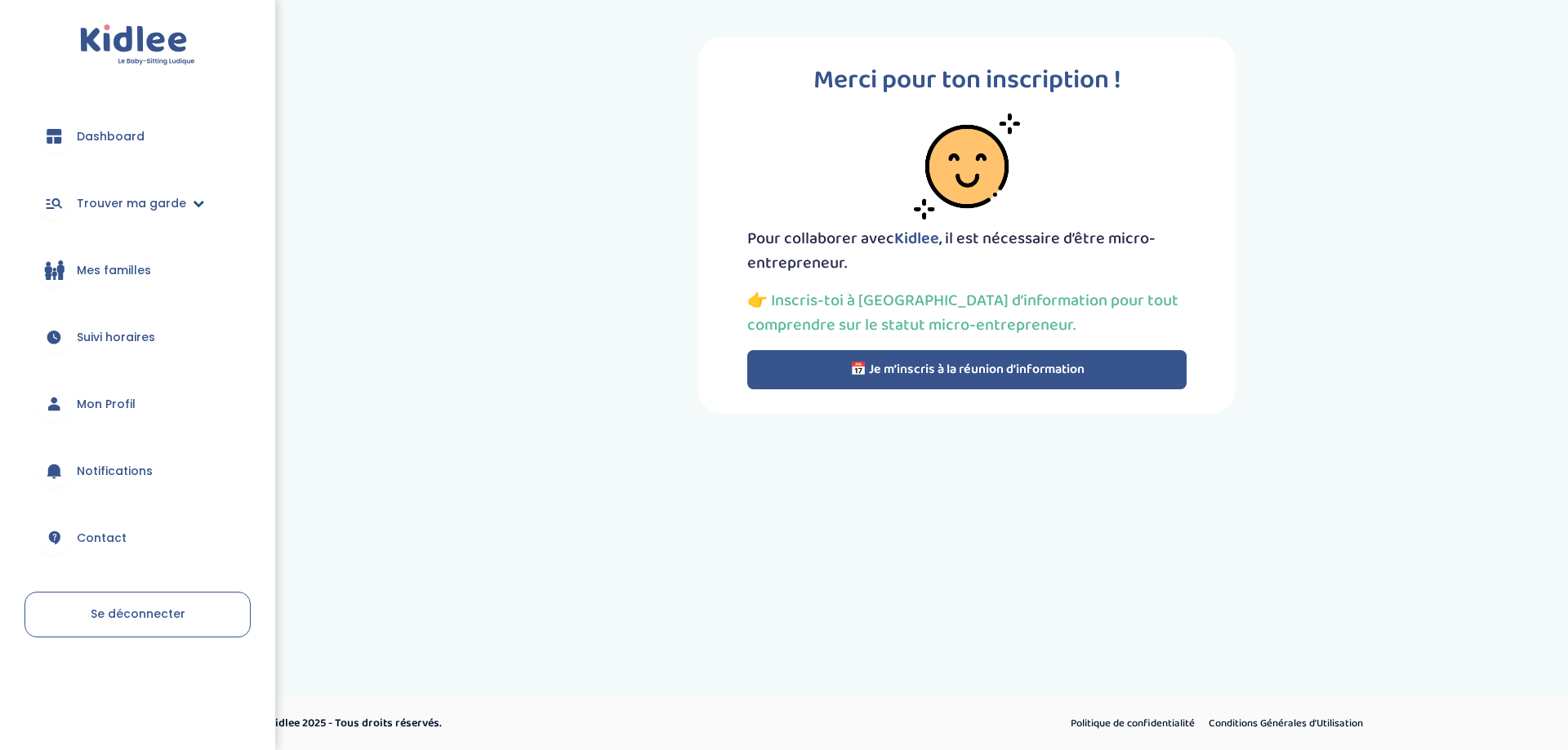
click at [119, 226] on link "Trouver ma garde" at bounding box center [137, 204] width 226 height 59
